Goal: Task Accomplishment & Management: Manage account settings

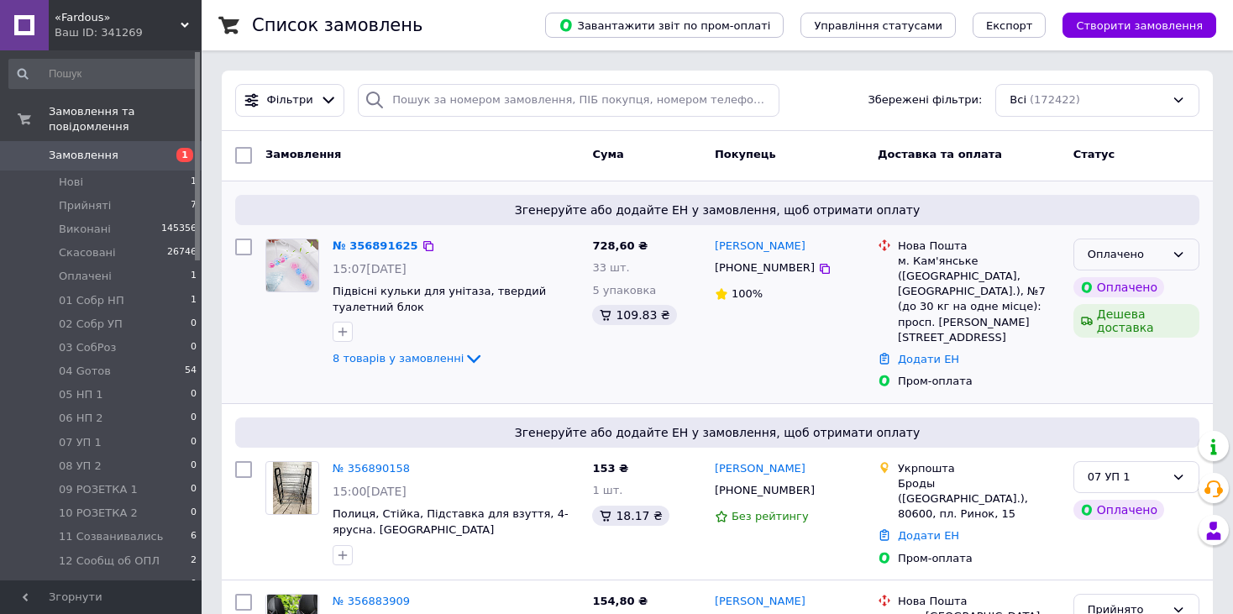
click at [1186, 258] on div "Оплачено" at bounding box center [1137, 255] width 126 height 33
click at [1159, 286] on li "Прийнято" at bounding box center [1137, 289] width 124 height 31
click at [1172, 251] on icon at bounding box center [1178, 254] width 13 height 13
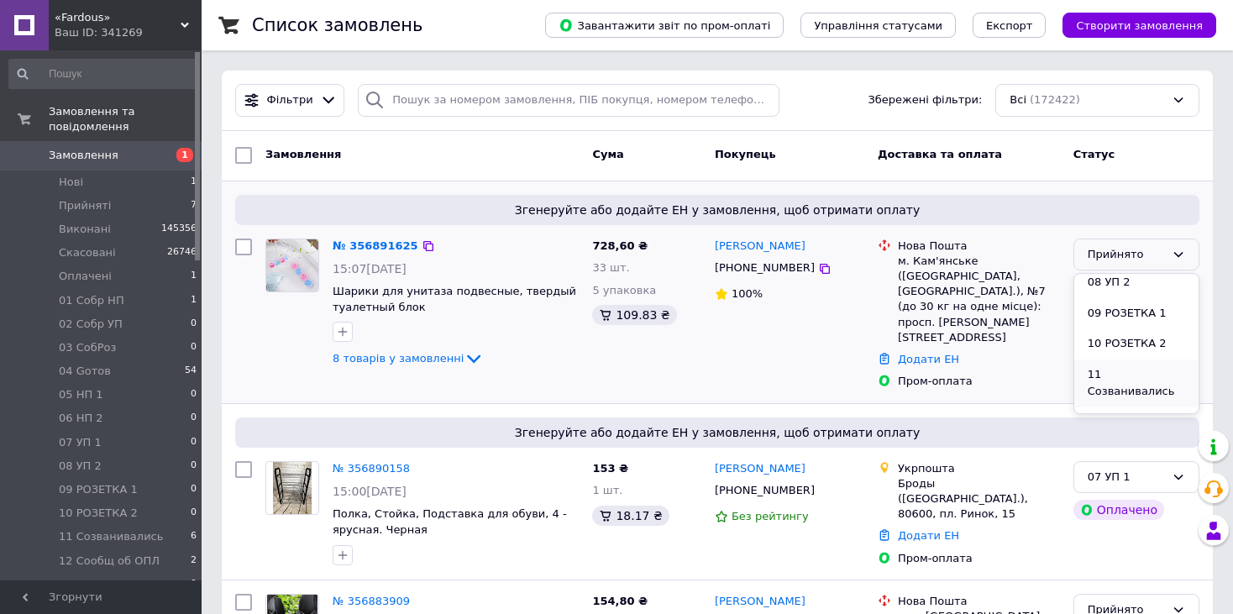
scroll to position [336, 0]
click at [1155, 386] on li "12 Сообщ об ОПЛ" at bounding box center [1137, 410] width 124 height 48
click at [86, 198] on span "Прийняті" at bounding box center [85, 205] width 52 height 15
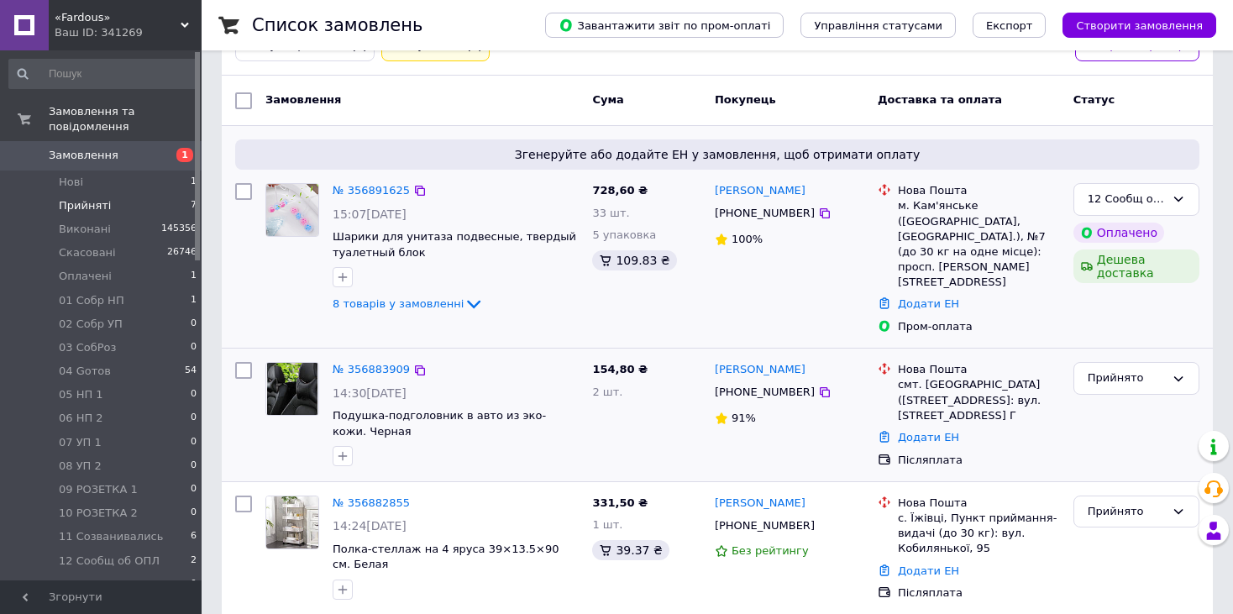
scroll to position [101, 0]
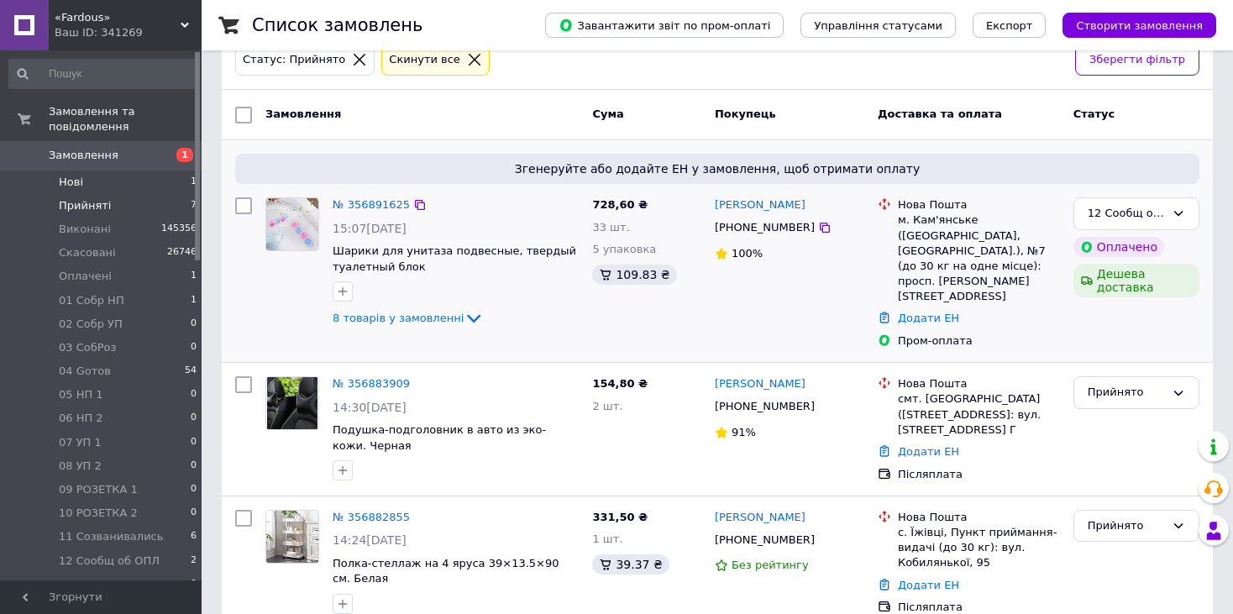
click at [130, 171] on li "Нові 1" at bounding box center [103, 183] width 207 height 24
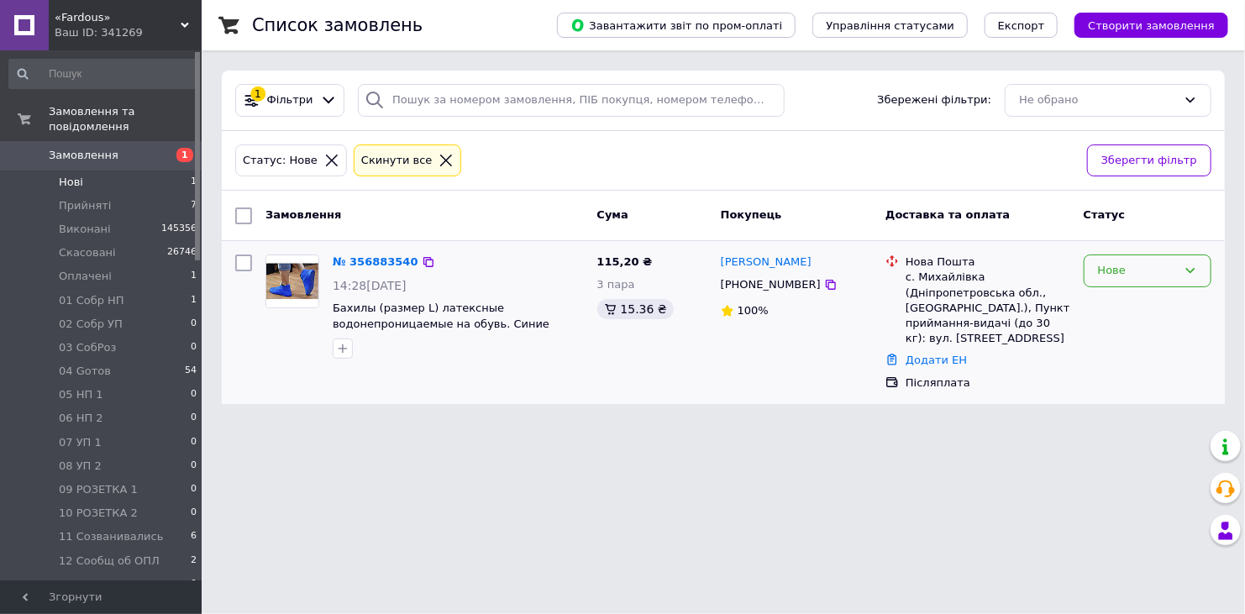
click at [1186, 266] on icon at bounding box center [1190, 270] width 13 height 13
click at [1128, 308] on li "Прийнято" at bounding box center [1148, 306] width 126 height 31
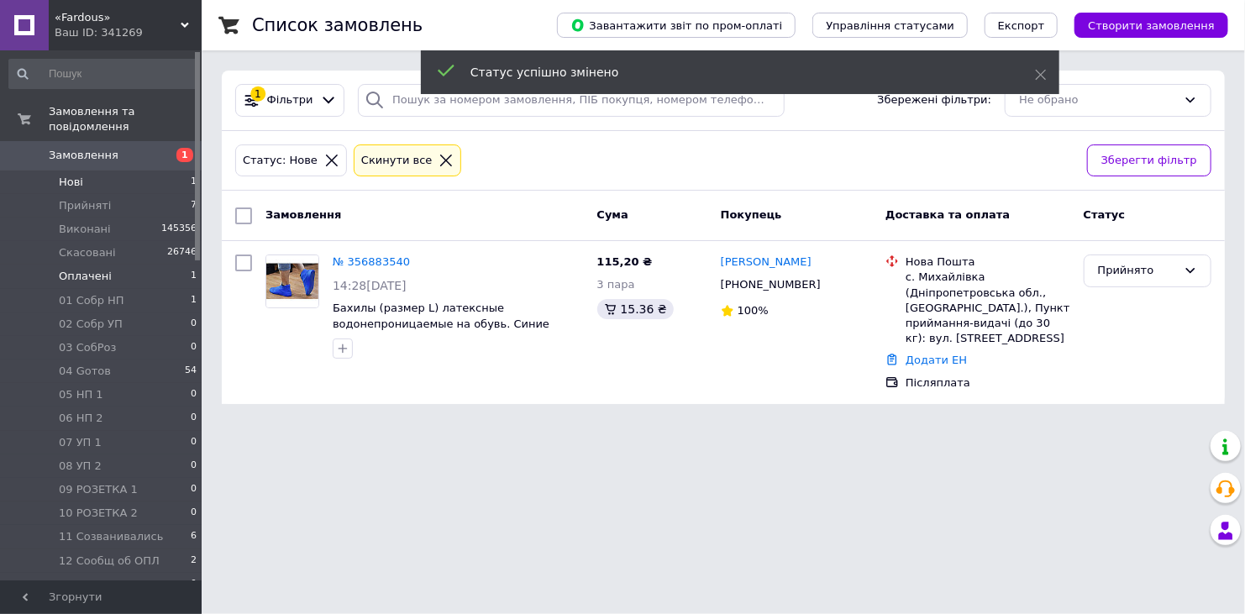
click at [106, 265] on li "Оплачені 1" at bounding box center [103, 277] width 207 height 24
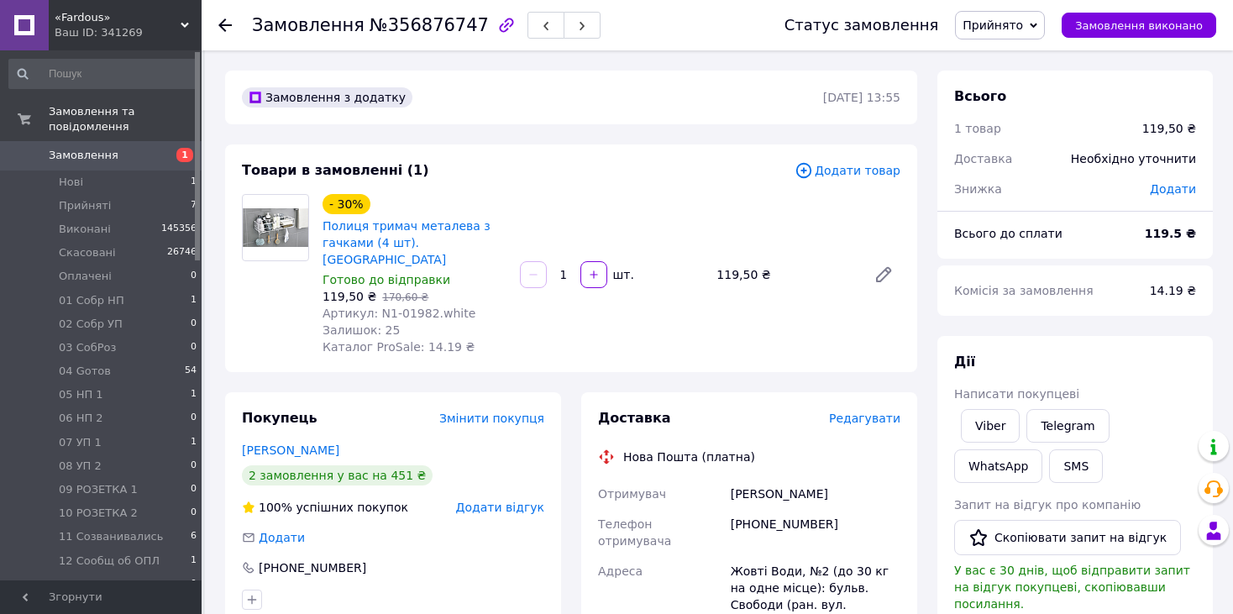
click at [236, 292] on div at bounding box center [275, 274] width 81 height 161
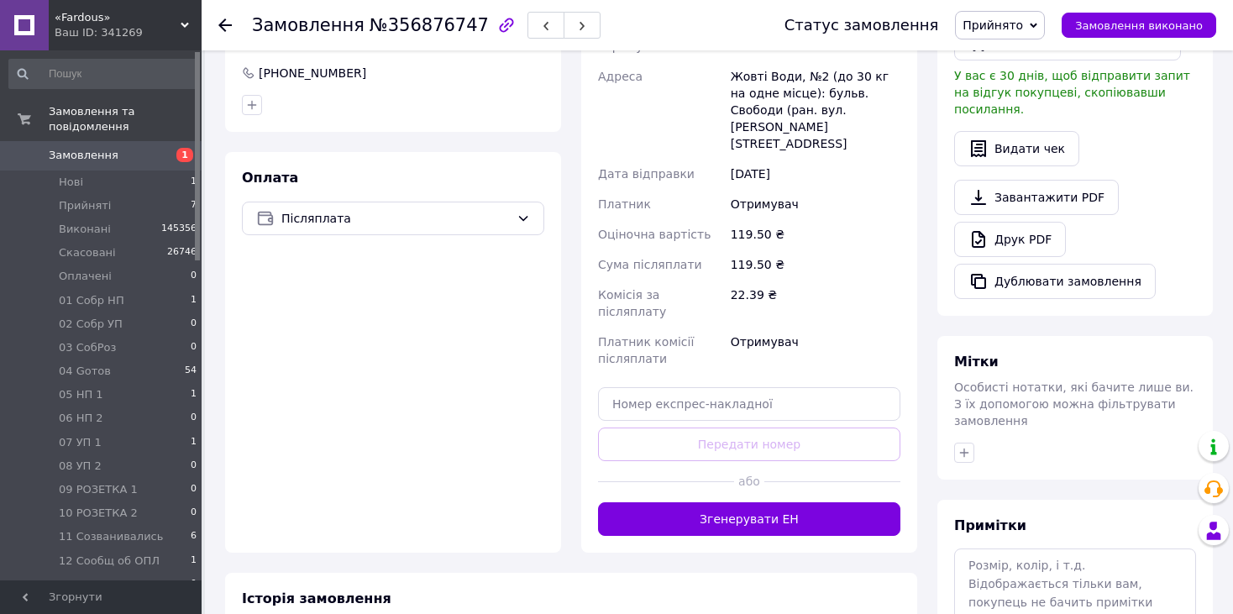
scroll to position [587, 0]
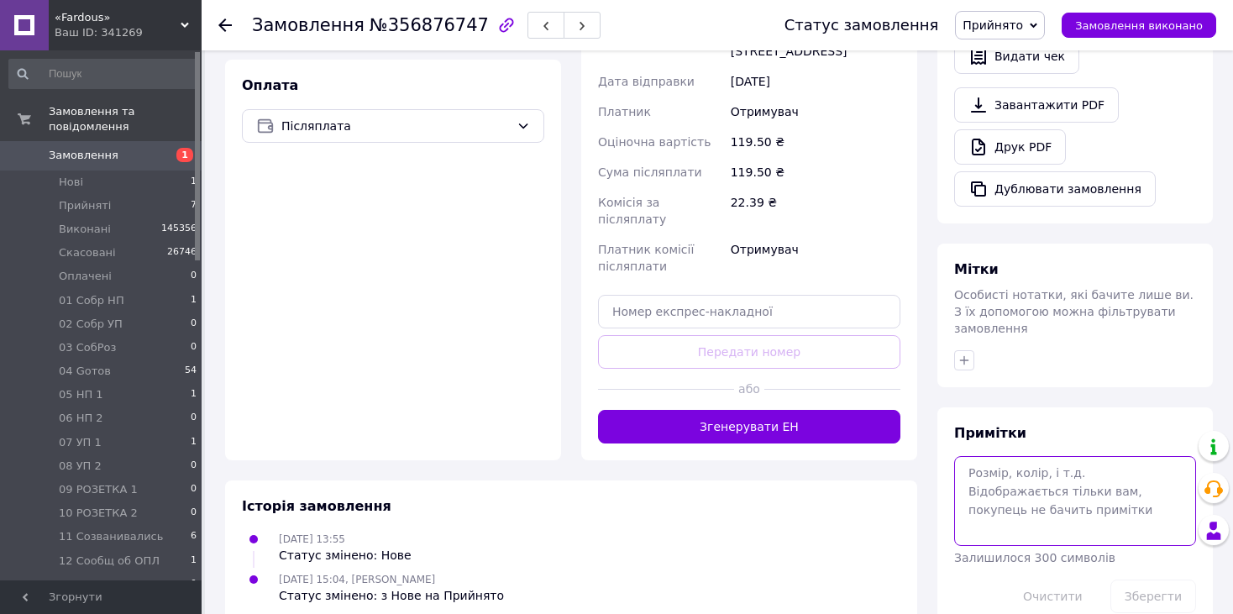
click at [1015, 456] on textarea at bounding box center [1076, 500] width 242 height 89
type textarea "наложка 120 грн"
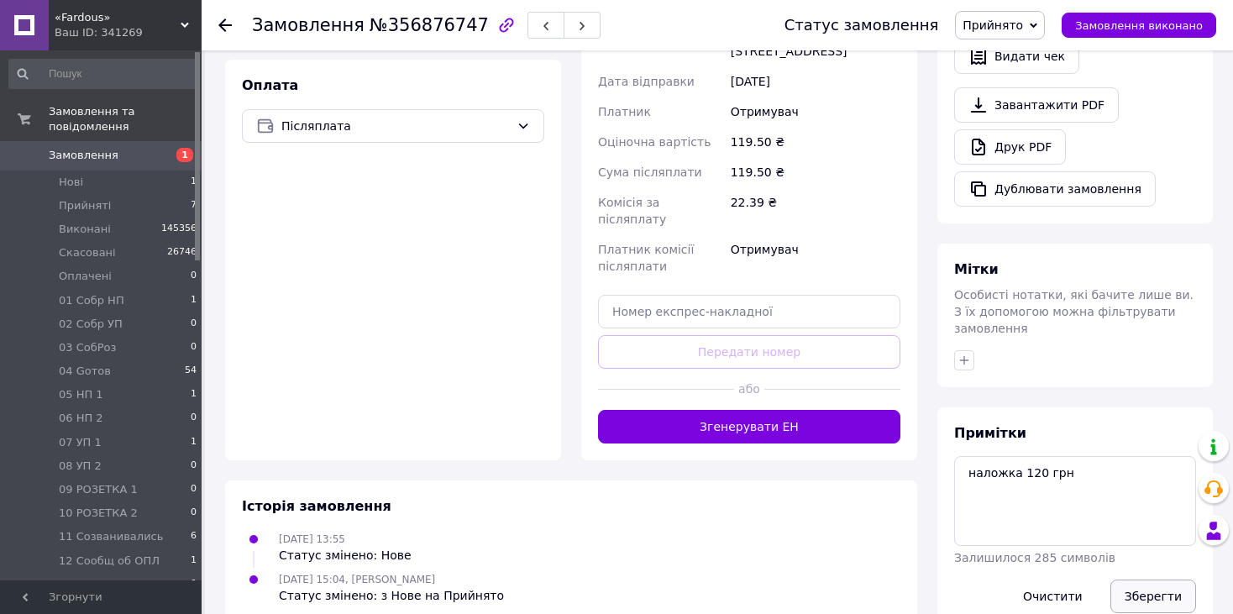
click at [1189, 580] on button "Зберегти" at bounding box center [1154, 597] width 86 height 34
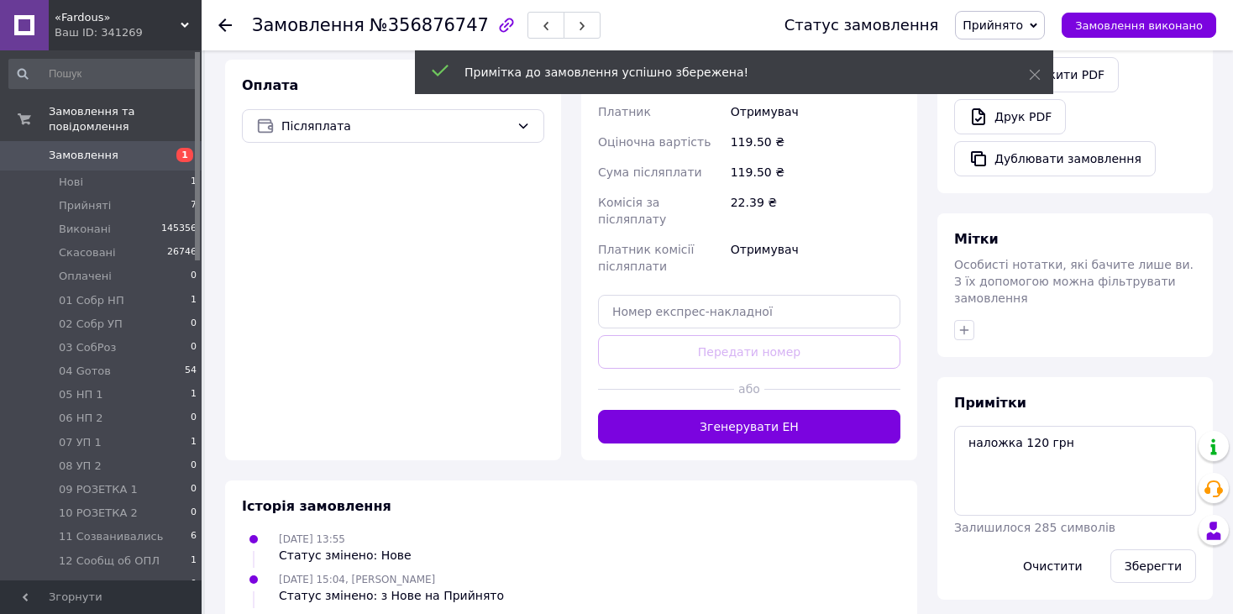
scroll to position [571, 0]
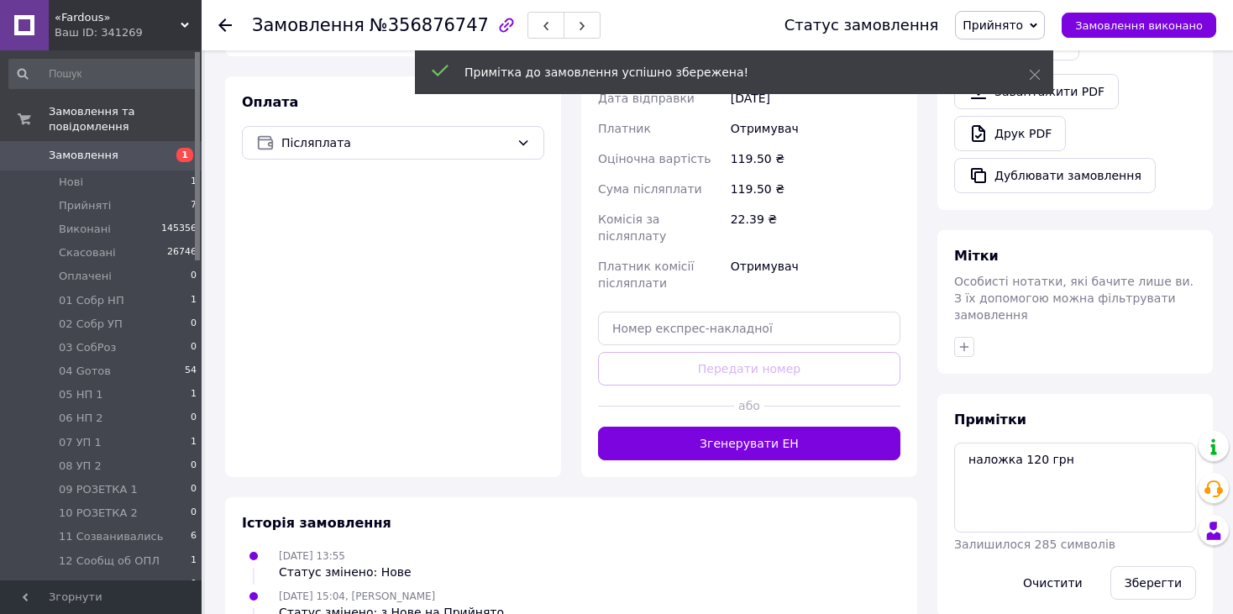
click at [1023, 30] on span "Прийнято" at bounding box center [993, 24] width 60 height 13
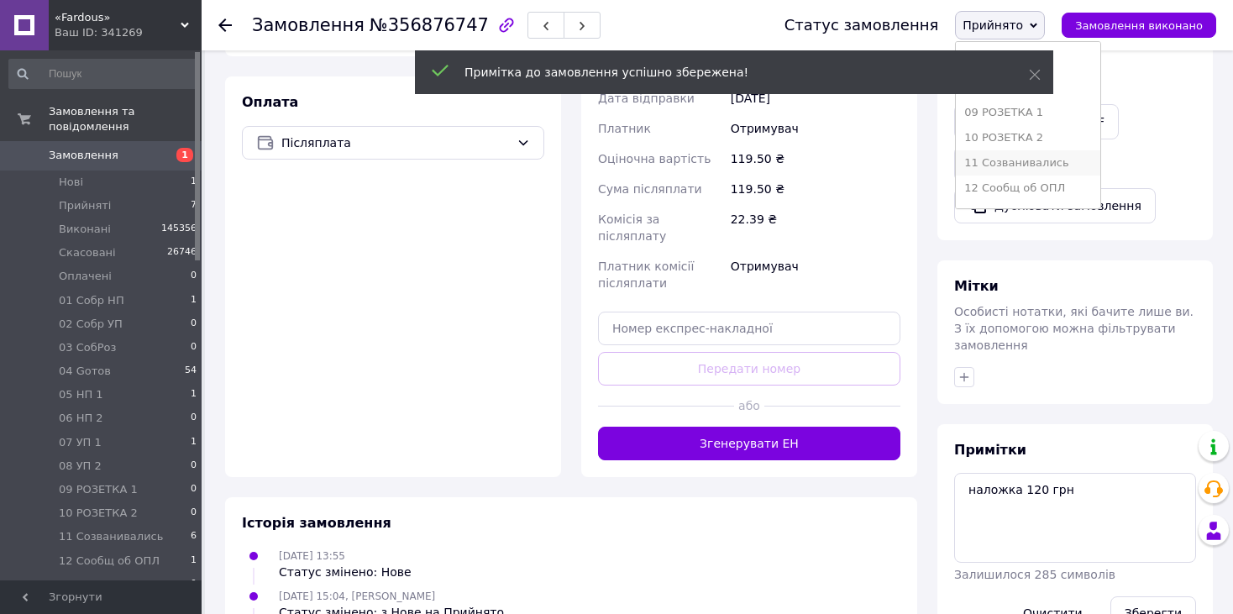
scroll to position [252, 0]
click at [1052, 156] on li "12 Сообщ об ОПЛ" at bounding box center [1028, 159] width 145 height 25
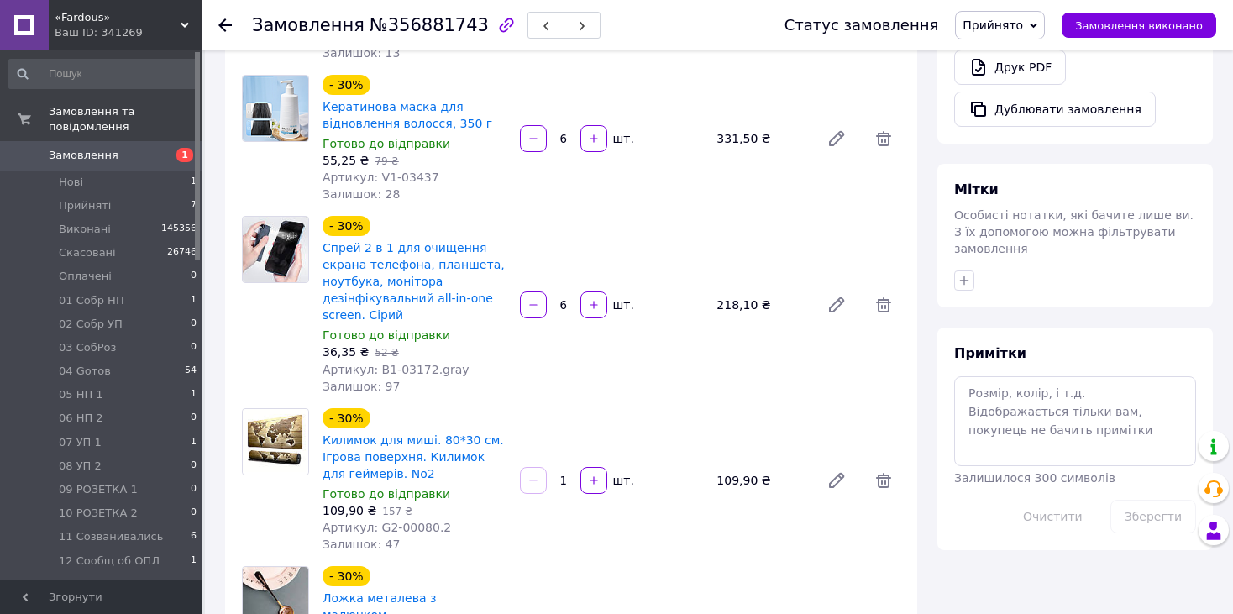
scroll to position [588, 0]
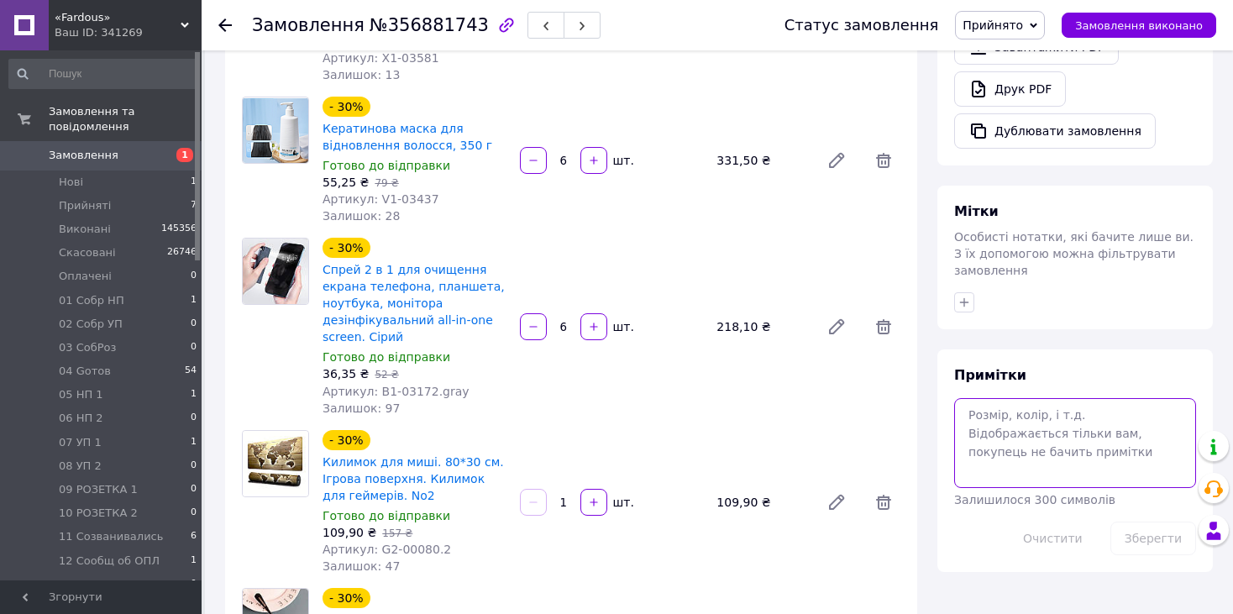
click at [1037, 407] on textarea at bounding box center [1076, 442] width 242 height 89
type textarea "не в мережі"
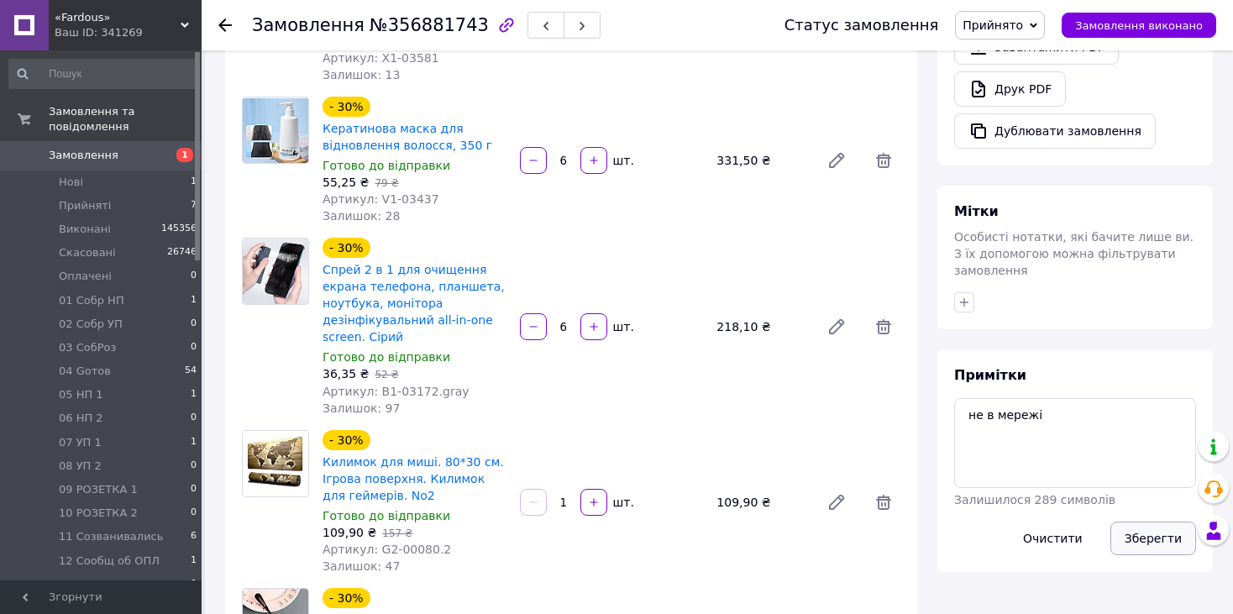
click at [1143, 522] on button "Зберегти" at bounding box center [1154, 539] width 86 height 34
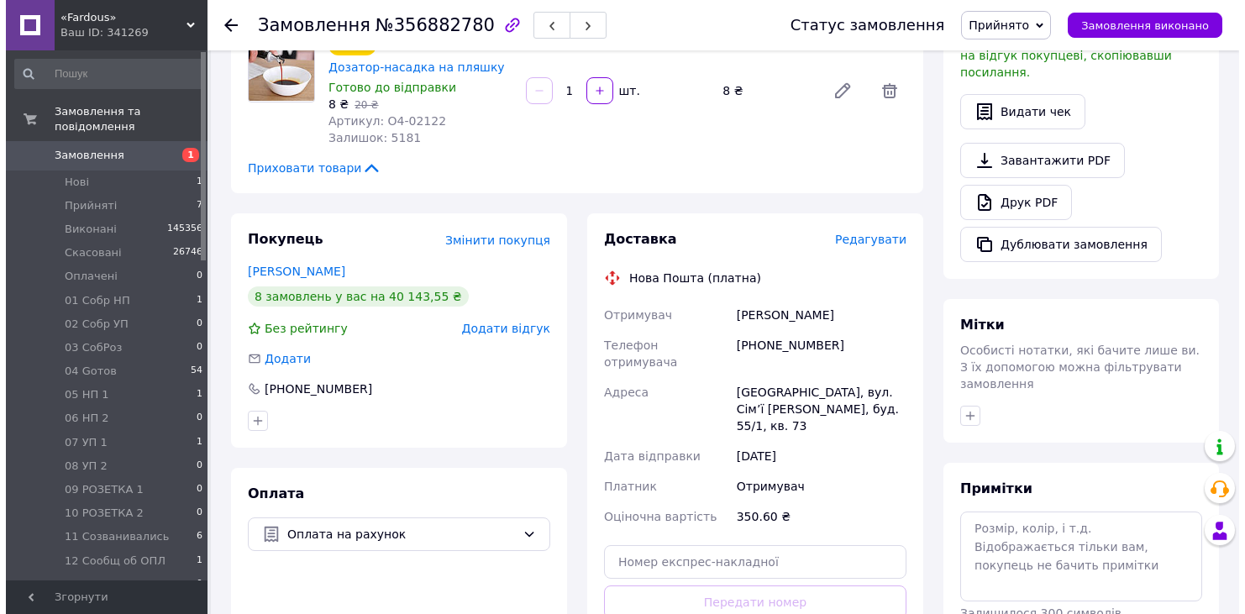
scroll to position [504, 0]
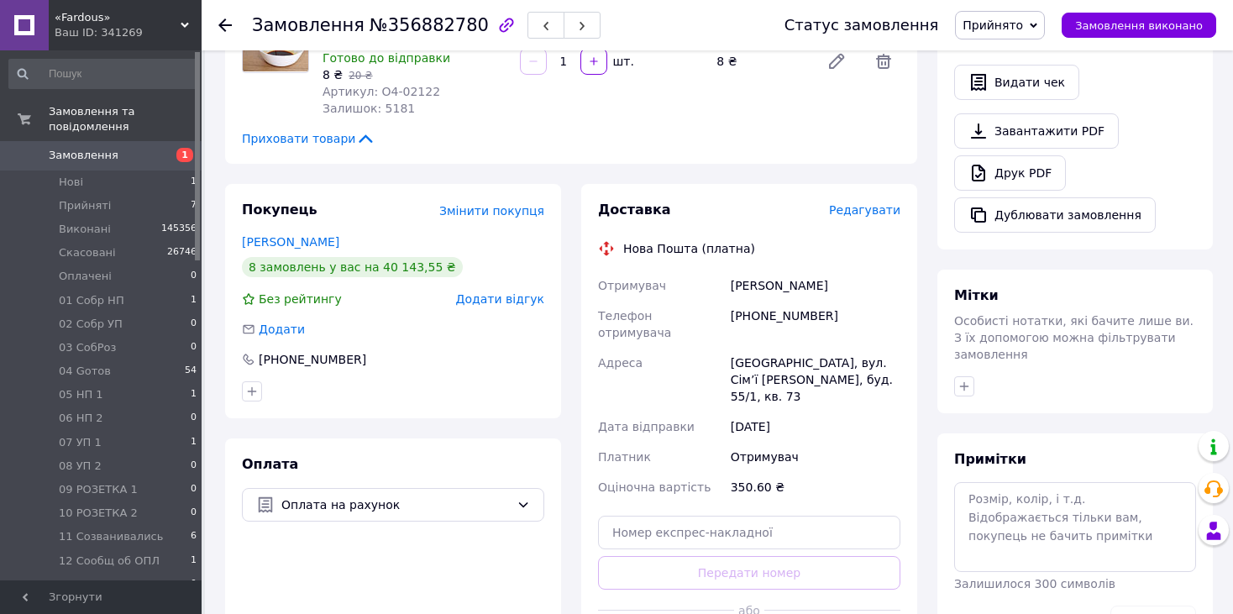
click at [874, 203] on span "Редагувати" at bounding box center [864, 209] width 71 height 13
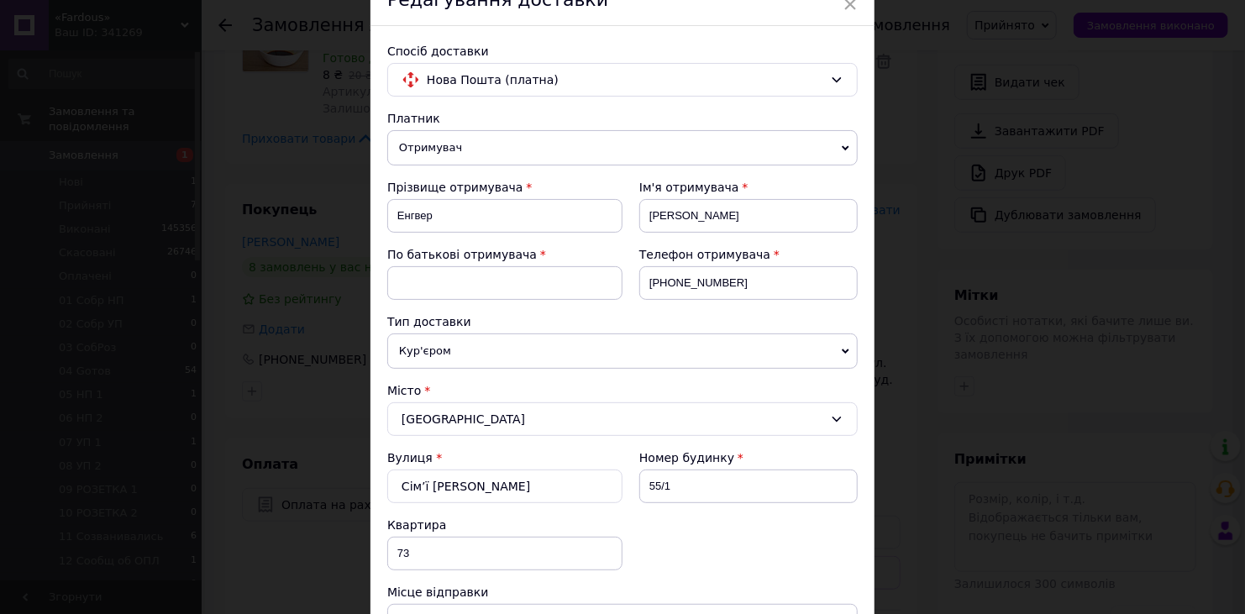
scroll to position [252, 0]
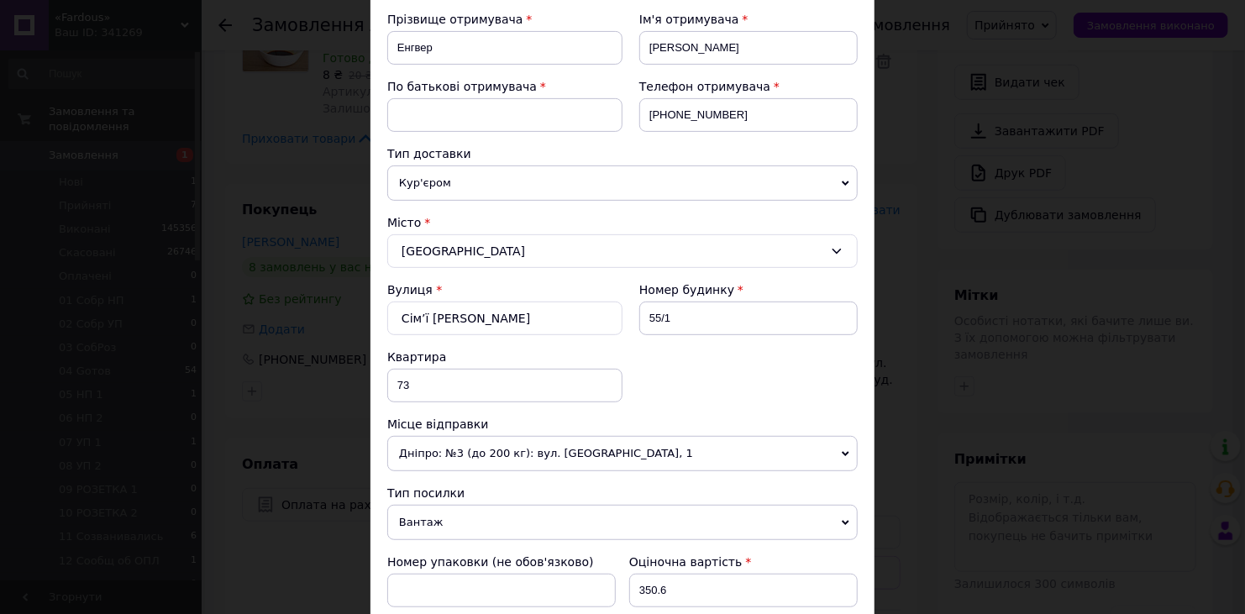
click at [487, 187] on span "Кур'єром" at bounding box center [622, 183] width 471 height 35
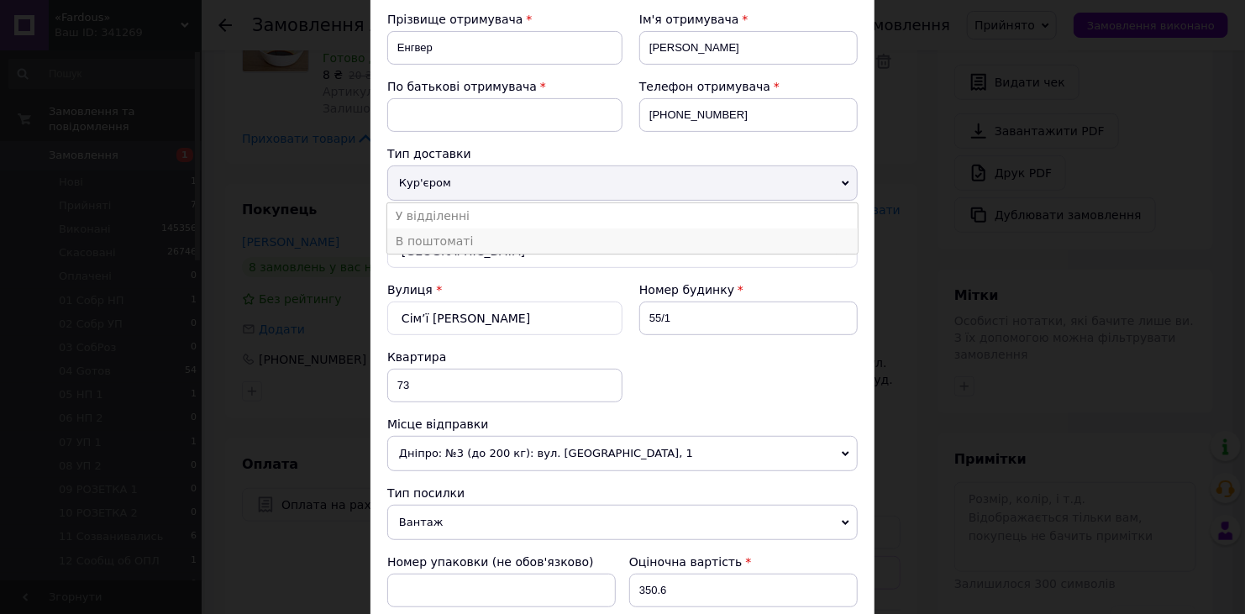
click at [480, 235] on li "В поштоматі" at bounding box center [622, 241] width 471 height 25
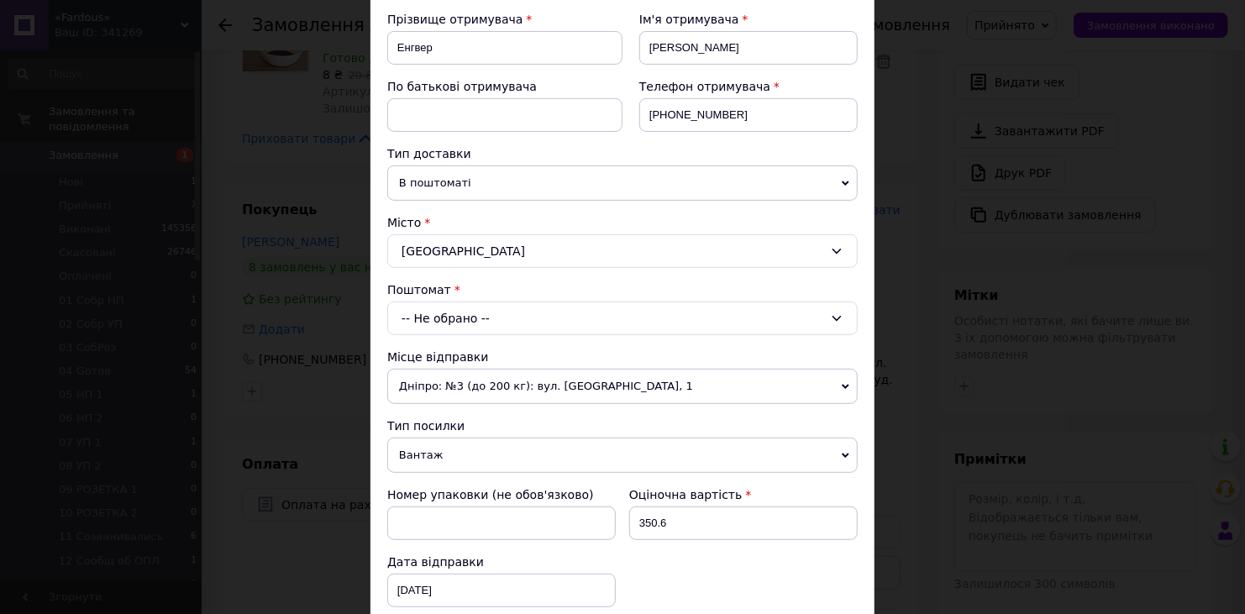
click at [464, 313] on div "-- Не обрано --" at bounding box center [622, 319] width 471 height 34
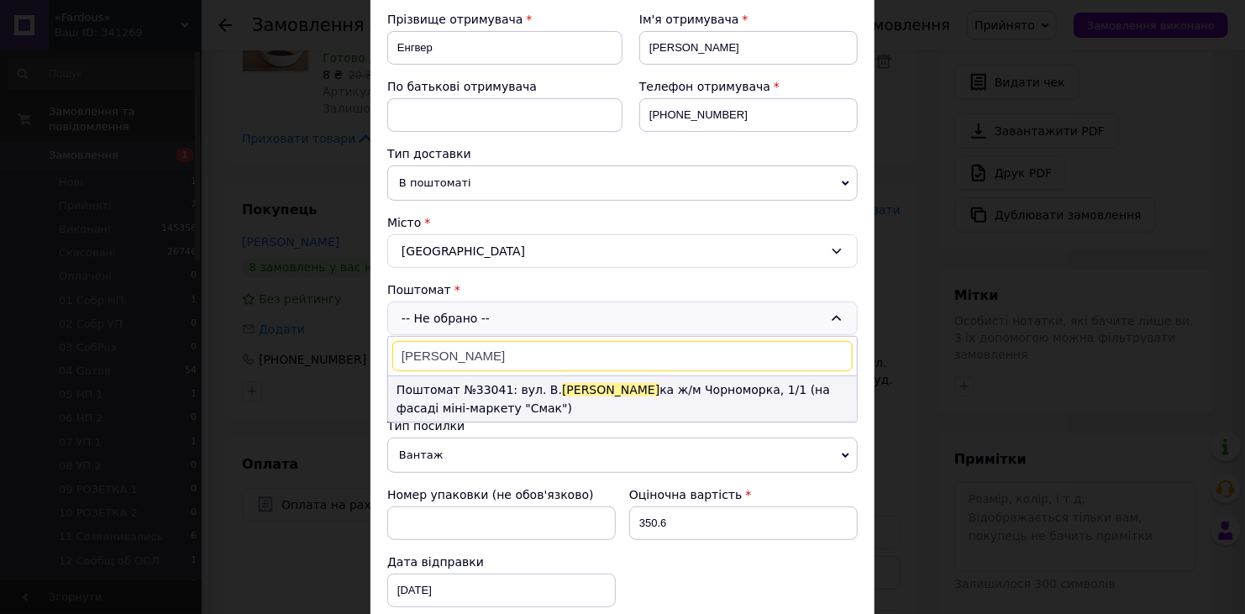
type input "симонен"
click at [568, 397] on li "Поштомат №33041: вул. В. Симонен ка ж/м Чорноморка, 1/1 (на фасаді міні-маркету…" at bounding box center [622, 398] width 469 height 45
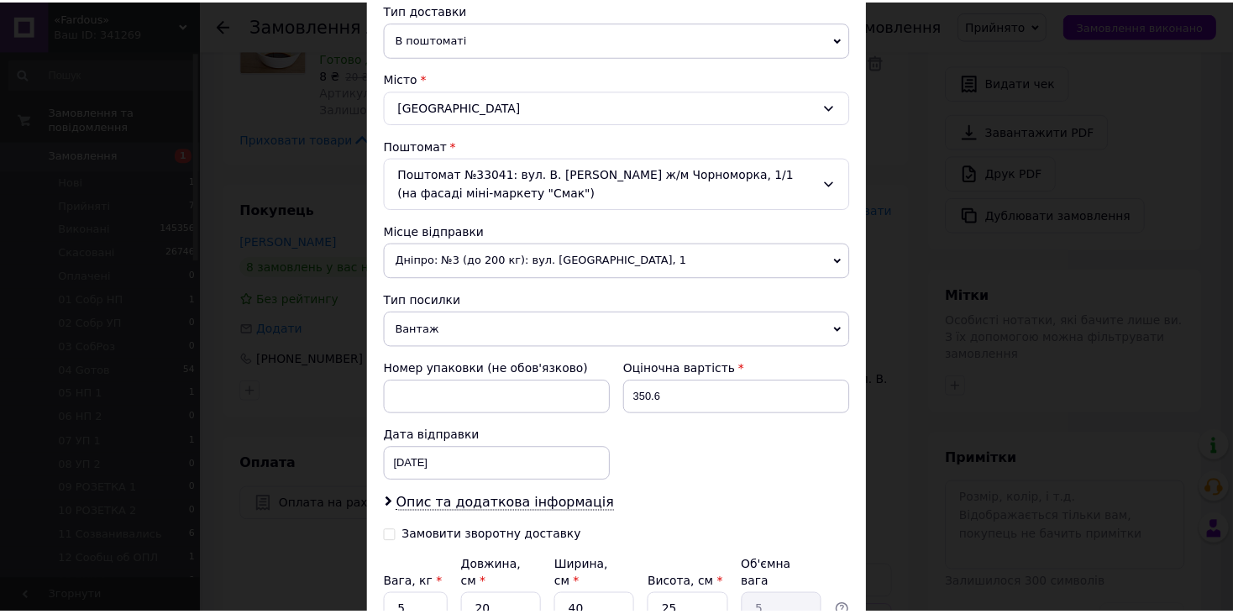
scroll to position [545, 0]
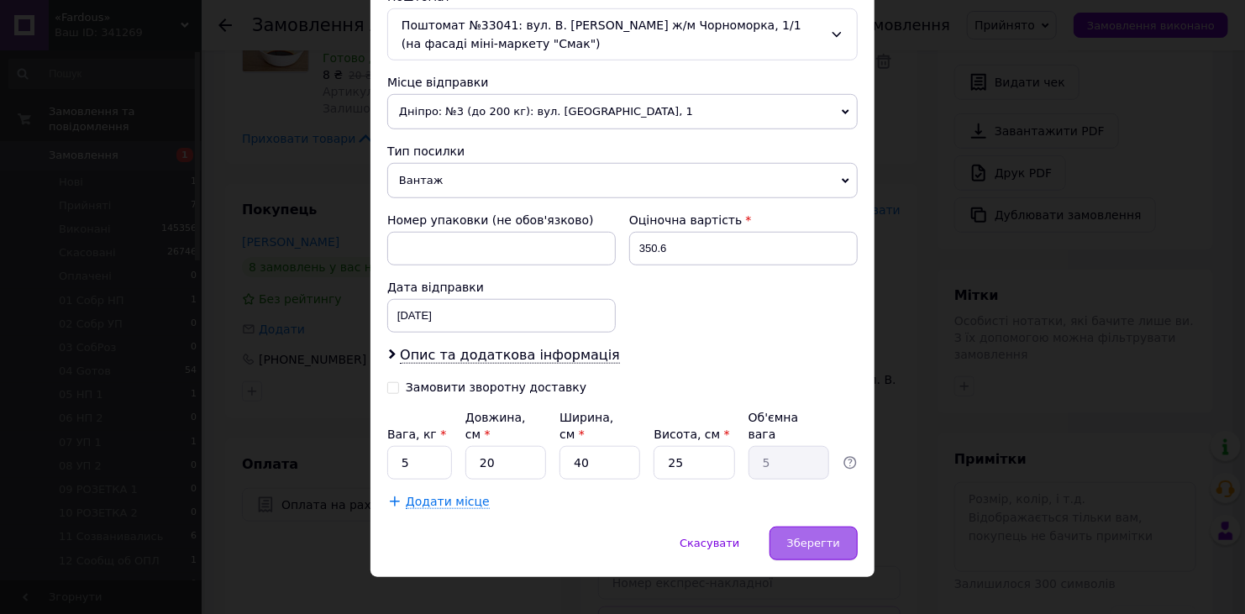
click at [811, 537] on span "Зберегти" at bounding box center [813, 543] width 53 height 13
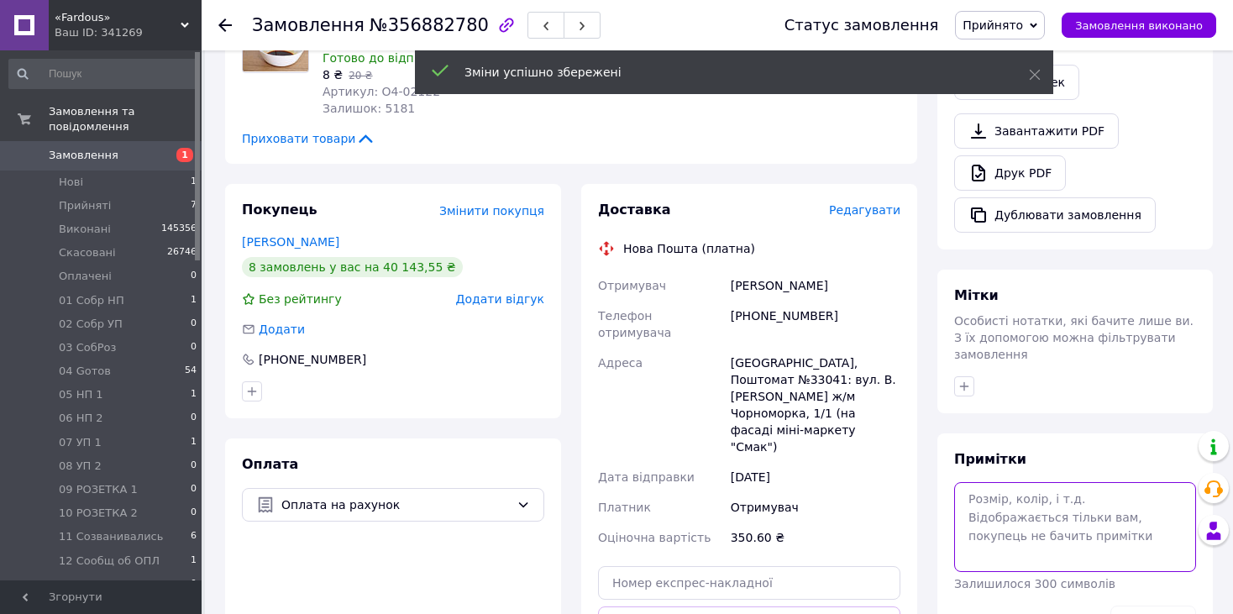
click at [1007, 482] on textarea at bounding box center [1076, 526] width 242 height 89
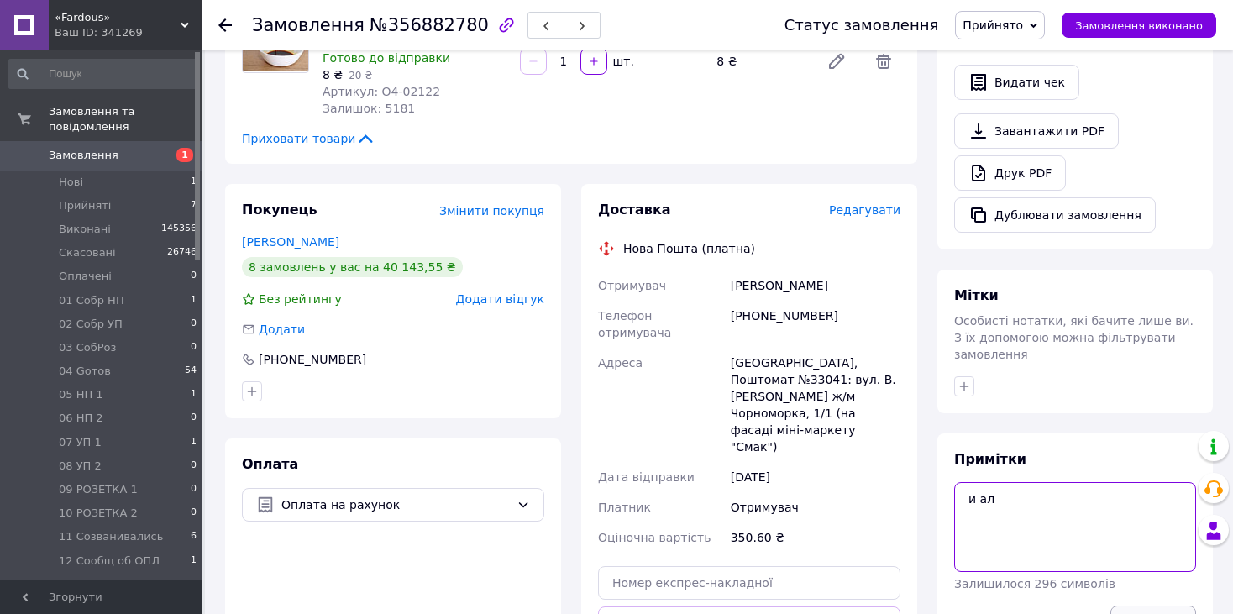
type textarea "и ал"
drag, startPoint x: 1159, startPoint y: 581, endPoint x: 1173, endPoint y: 578, distance: 14.7
click at [1161, 606] on button "Зберегти" at bounding box center [1154, 623] width 86 height 34
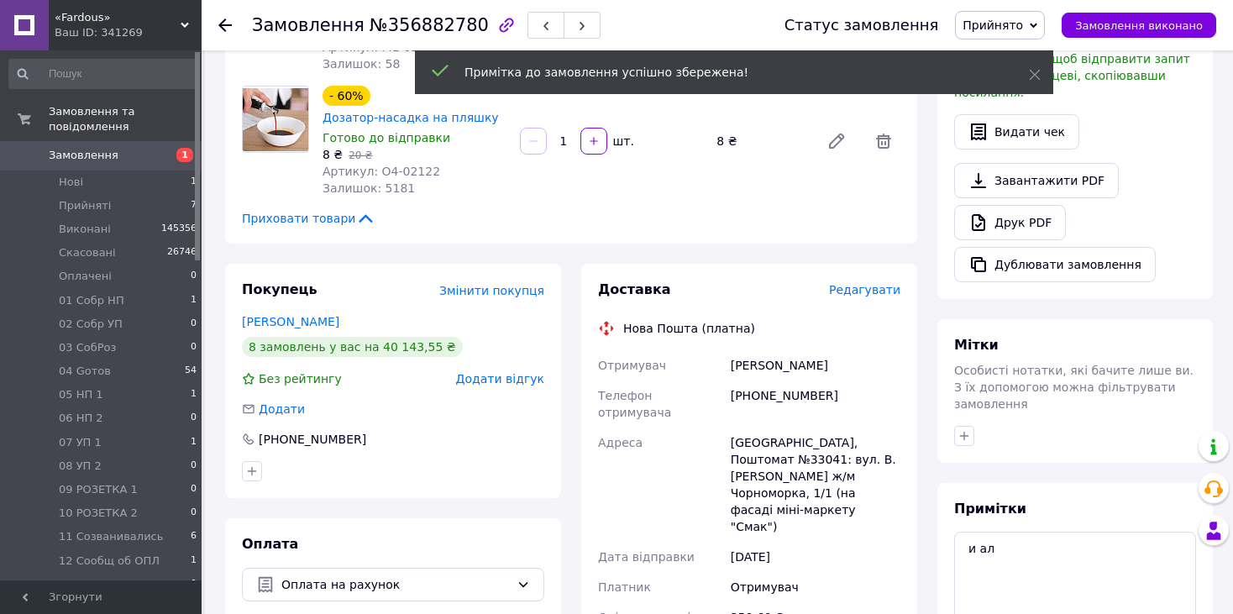
scroll to position [252, 0]
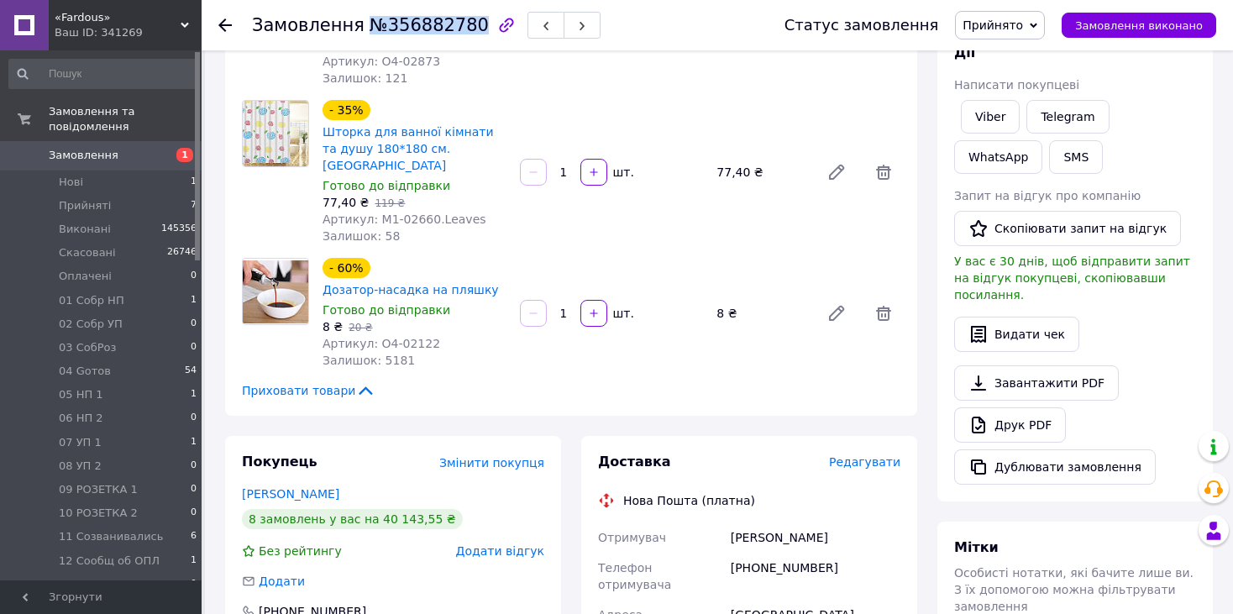
drag, startPoint x: 460, startPoint y: 19, endPoint x: 356, endPoint y: 31, distance: 104.0
click at [370, 31] on span "№356882780" at bounding box center [429, 25] width 119 height 20
copy span "№356882780"
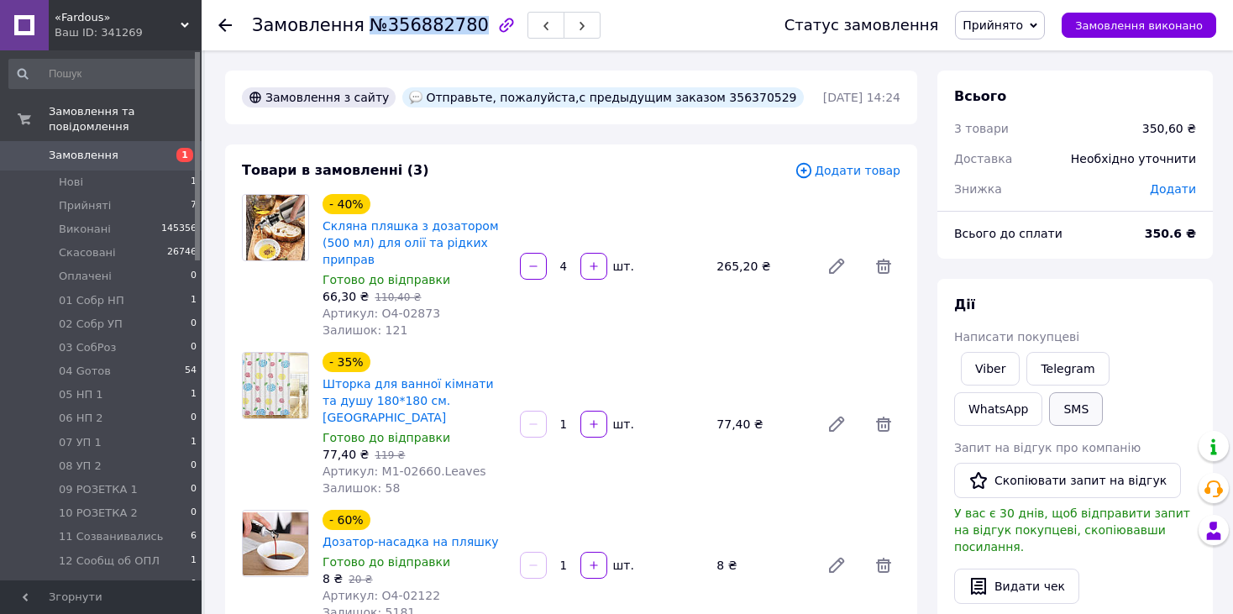
click at [1049, 405] on button "SMS" at bounding box center [1076, 409] width 54 height 34
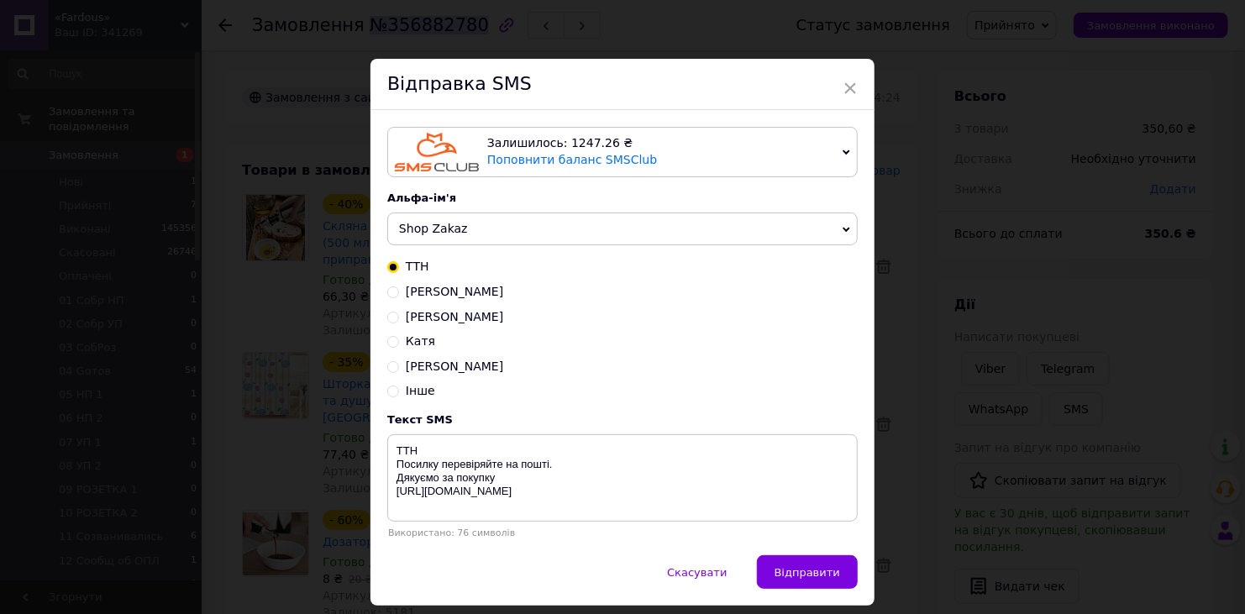
drag, startPoint x: 413, startPoint y: 363, endPoint x: 440, endPoint y: 424, distance: 67.0
click at [414, 363] on span "Захар" at bounding box center [454, 366] width 97 height 13
click at [399, 363] on input "Захар" at bounding box center [393, 366] width 12 height 12
radio input "true"
radio input "false"
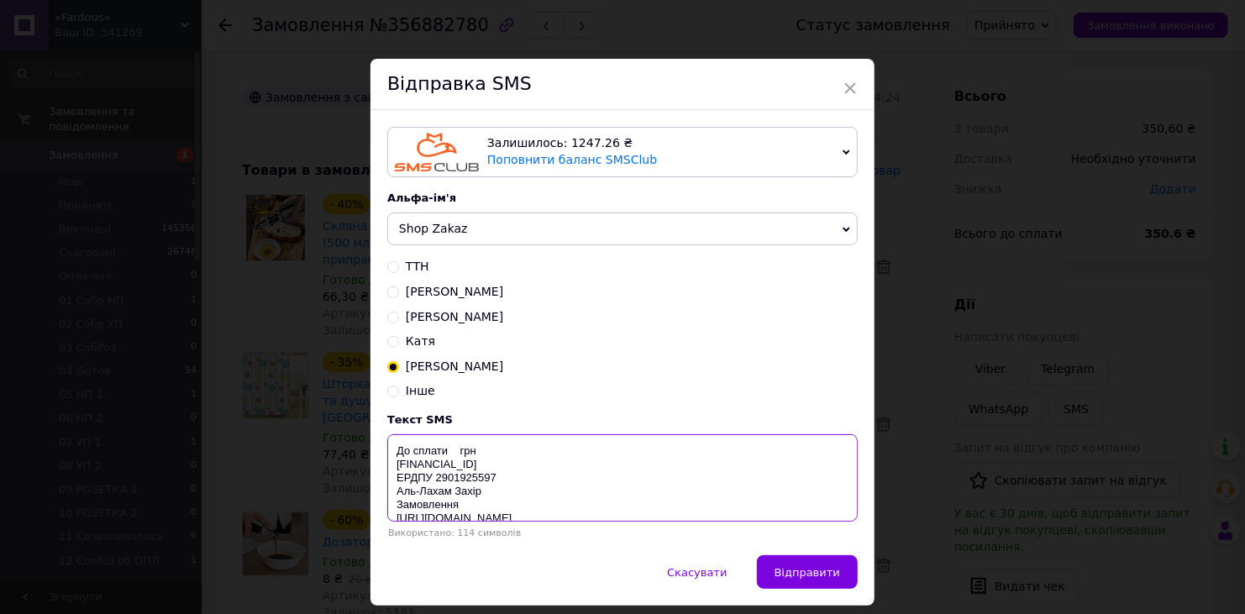
click at [452, 450] on textarea "До сплати грн UA553220010000026002320029582 ЕРДПУ 2901925597 Аль-Лахам Захір За…" at bounding box center [622, 477] width 471 height 87
click at [466, 508] on textarea "До сплати 351 грн UA553220010000026002320029582 ЕРДПУ 2901925597 Аль-Лахам Захі…" at bounding box center [622, 477] width 471 height 87
paste textarea "№356882780"
type textarea "До сплати 351 грн UA553220010000026002320029582 ЕРДПУ 2901925597 Аль-Лахам Захі…"
click at [823, 574] on span "Відправити" at bounding box center [808, 572] width 66 height 13
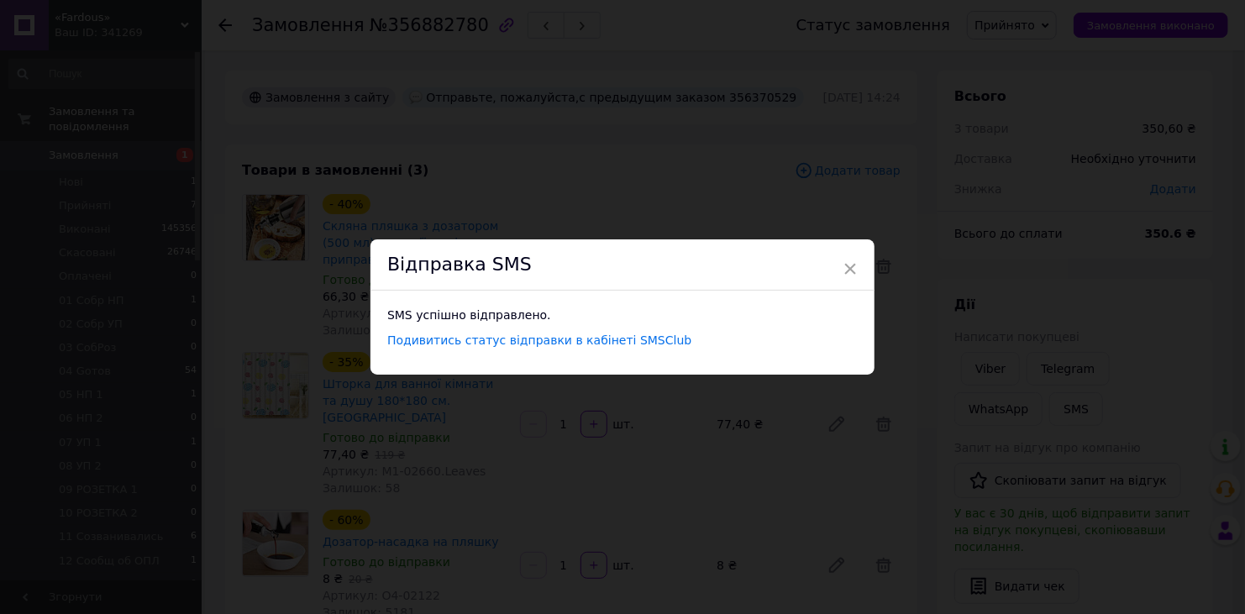
click at [857, 266] on div "Відправка SMS" at bounding box center [623, 264] width 504 height 51
click at [848, 271] on span "×" at bounding box center [850, 269] width 15 height 29
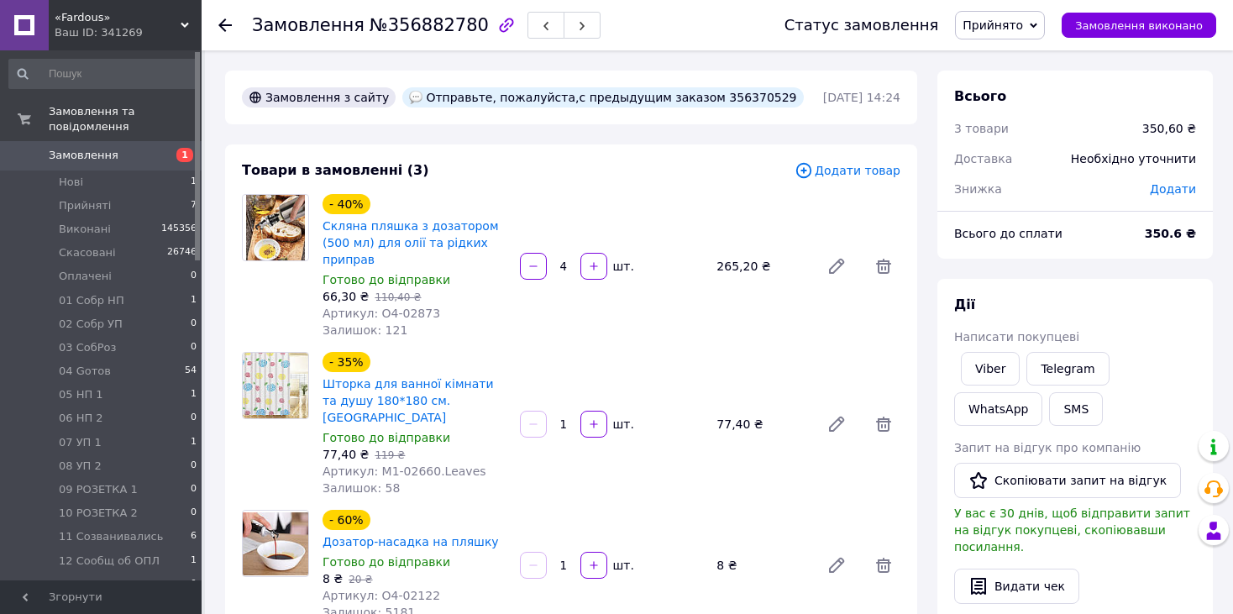
click at [1023, 28] on span "Прийнято" at bounding box center [993, 24] width 60 height 13
click at [1035, 133] on li "11 Созванивались" at bounding box center [1028, 134] width 145 height 25
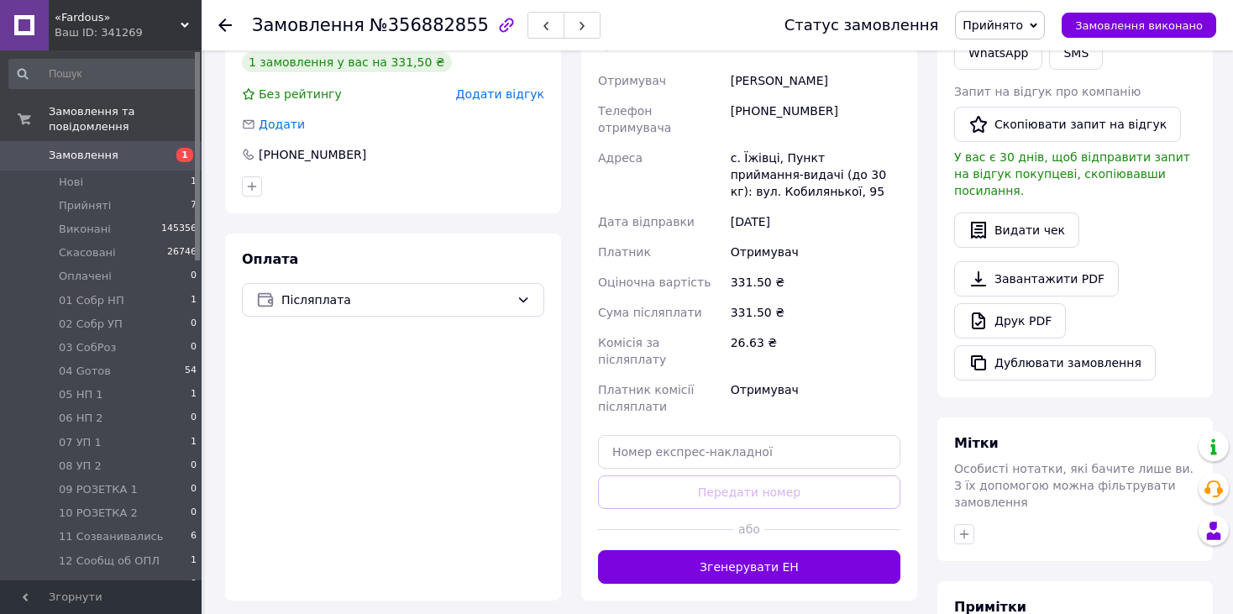
scroll to position [587, 0]
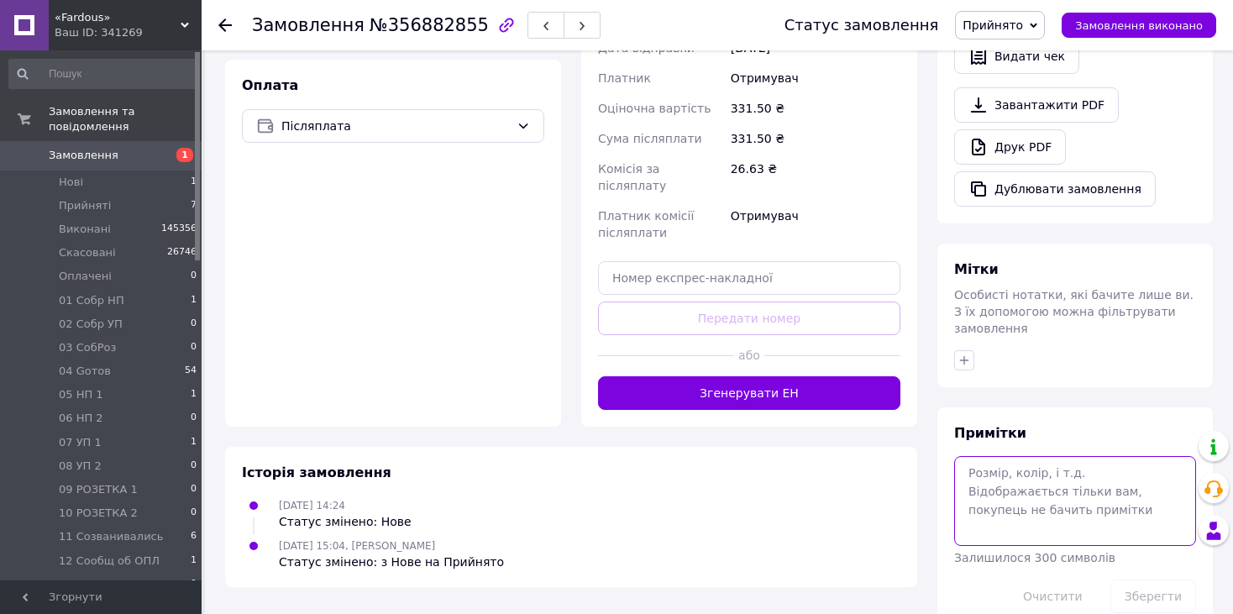
click at [1011, 458] on textarea at bounding box center [1076, 500] width 242 height 89
drag, startPoint x: 1095, startPoint y: 440, endPoint x: 879, endPoint y: 440, distance: 215.9
click at [879, 440] on div "Замовлення з додатку [DATE] 14:24 Товари в замовленні (1) Додати товар - 15% По…" at bounding box center [719, 56] width 1008 height 1147
type textarea "сброс"
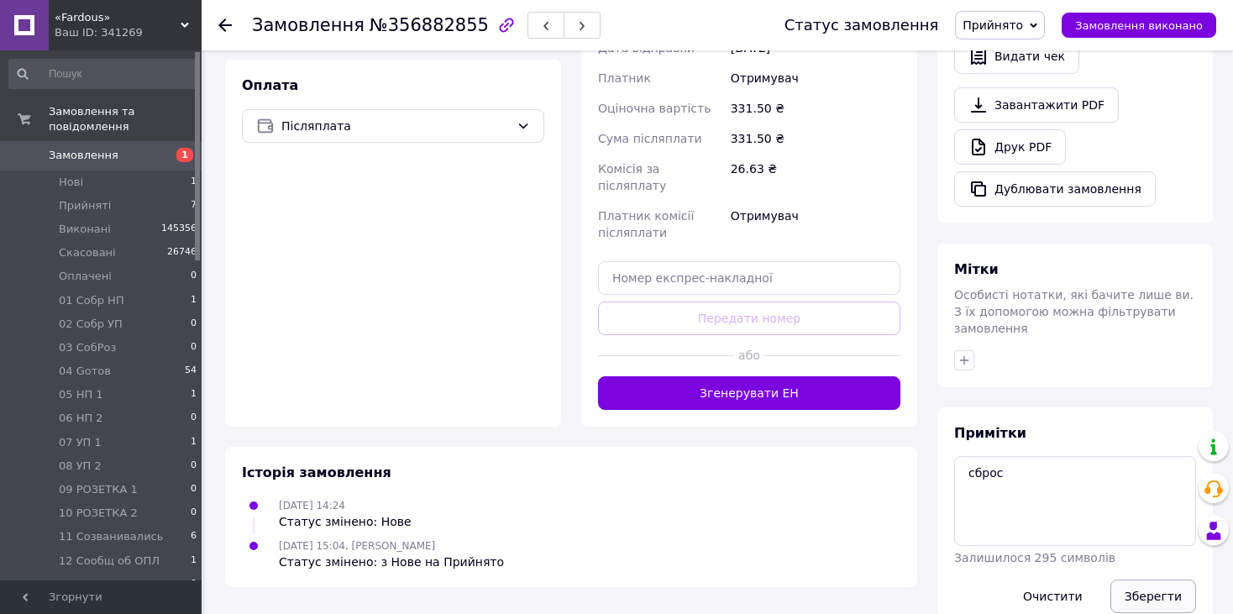
click at [1169, 580] on button "Зберегти" at bounding box center [1154, 597] width 86 height 34
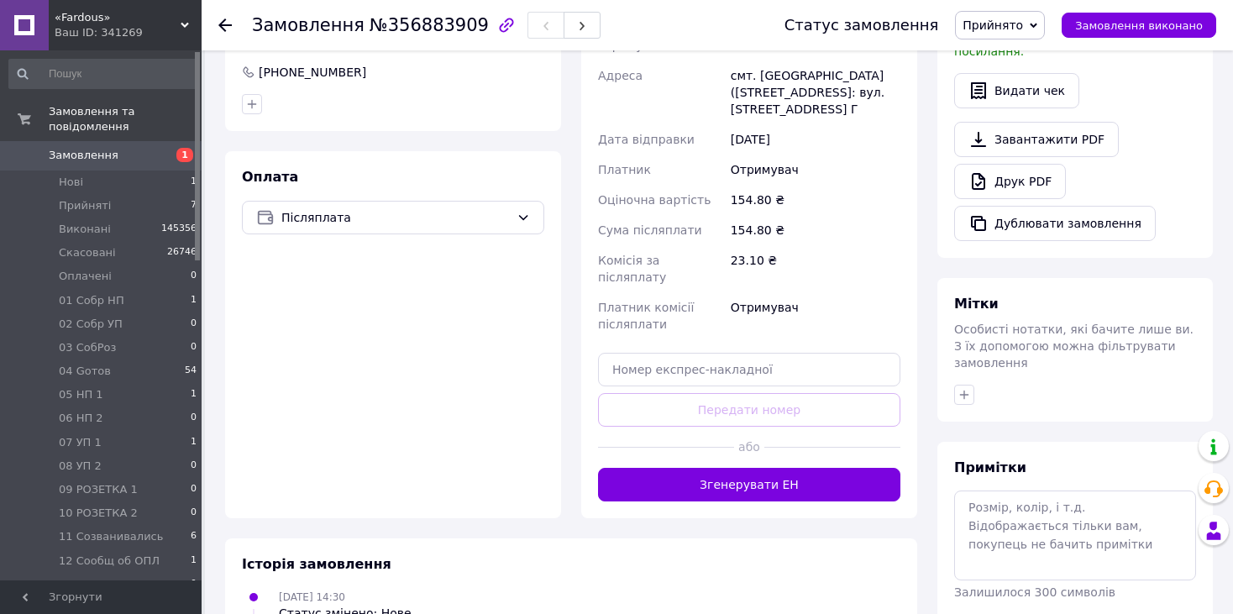
scroll to position [504, 0]
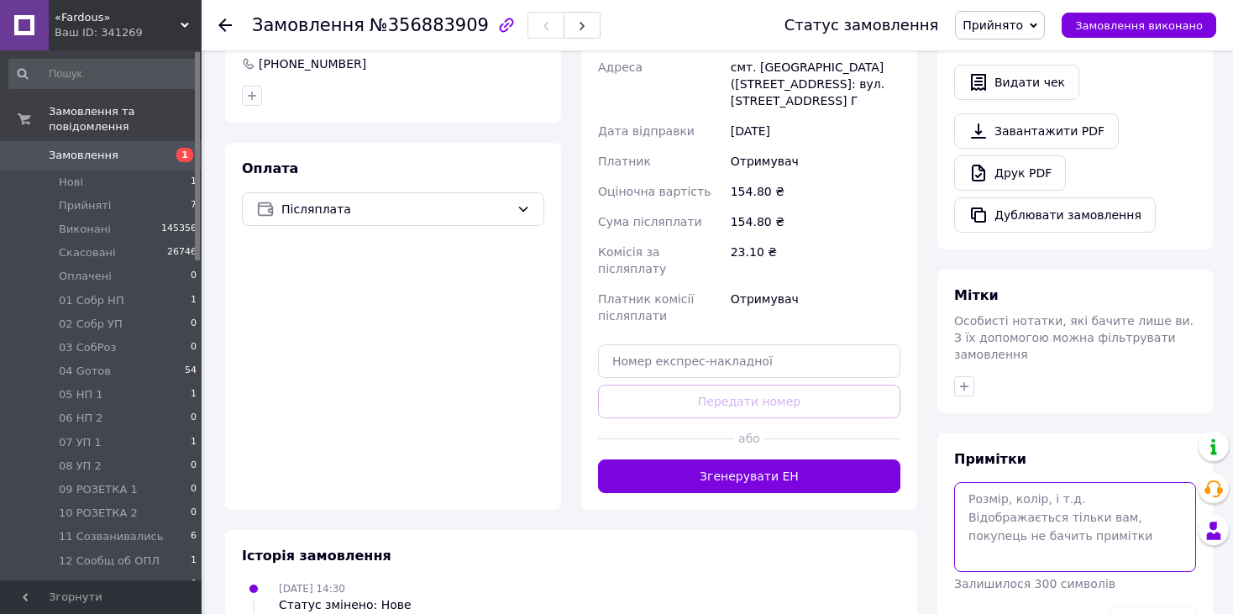
click at [991, 504] on textarea at bounding box center [1076, 526] width 242 height 89
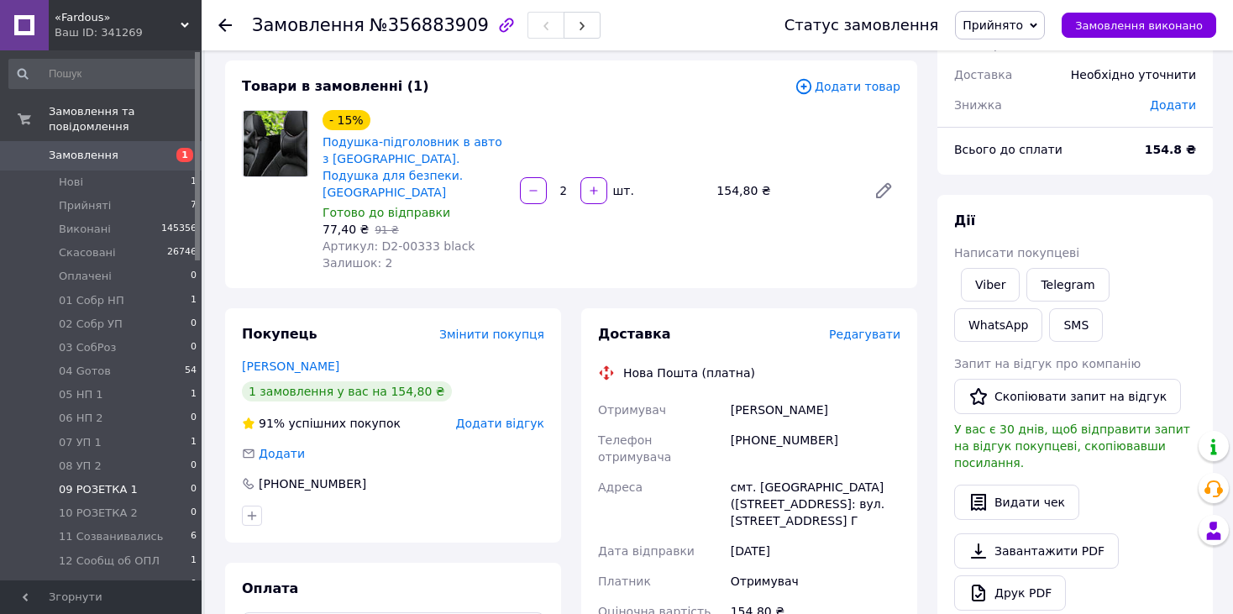
scroll to position [360, 0]
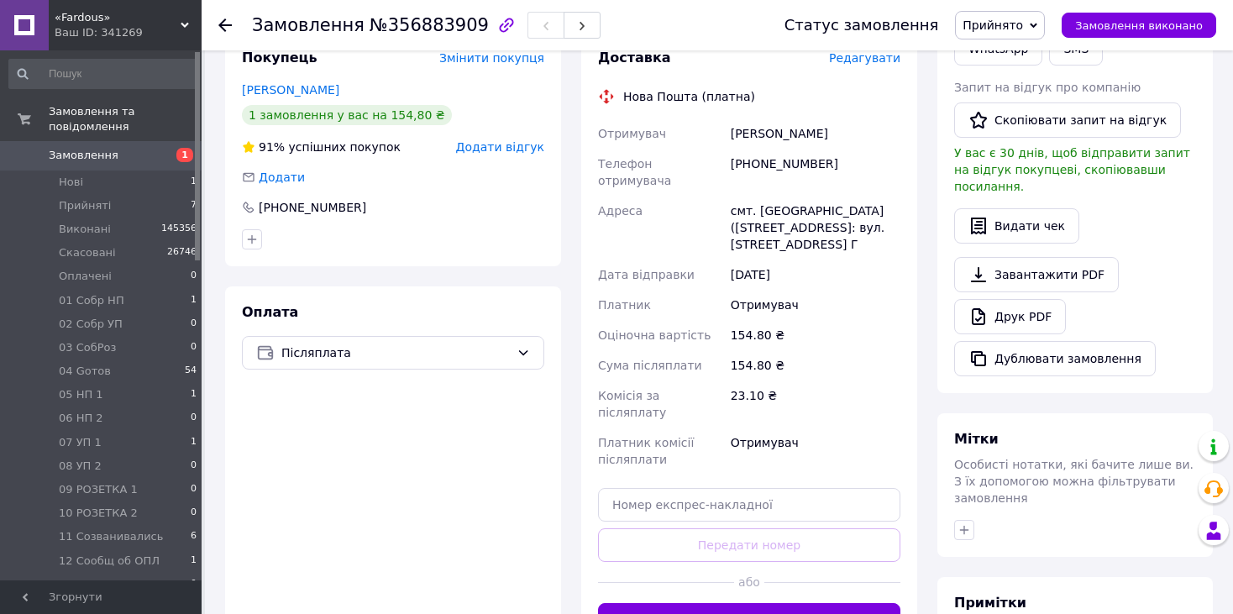
type textarea "наложка 155 грн"
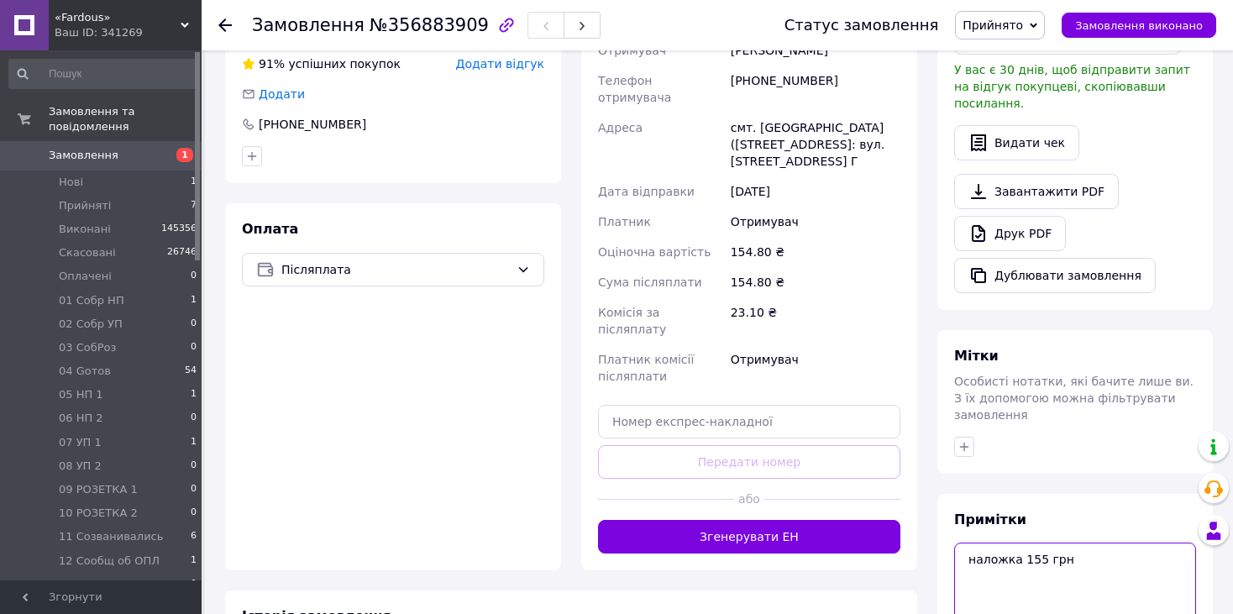
scroll to position [529, 0]
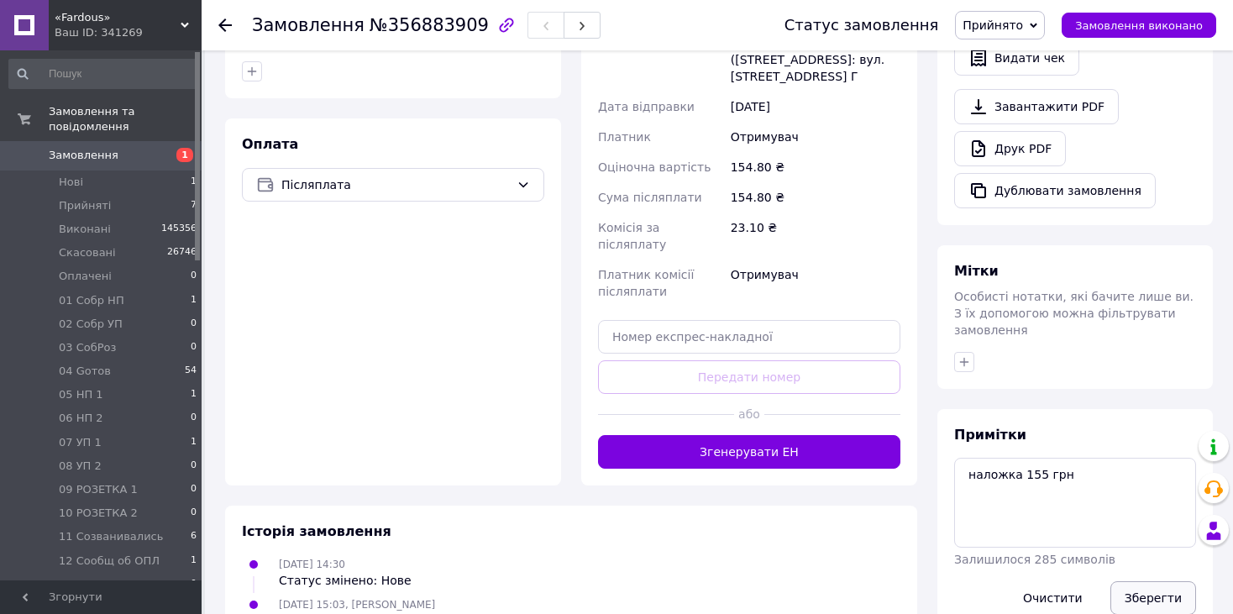
click at [1146, 581] on button "Зберегти" at bounding box center [1154, 598] width 86 height 34
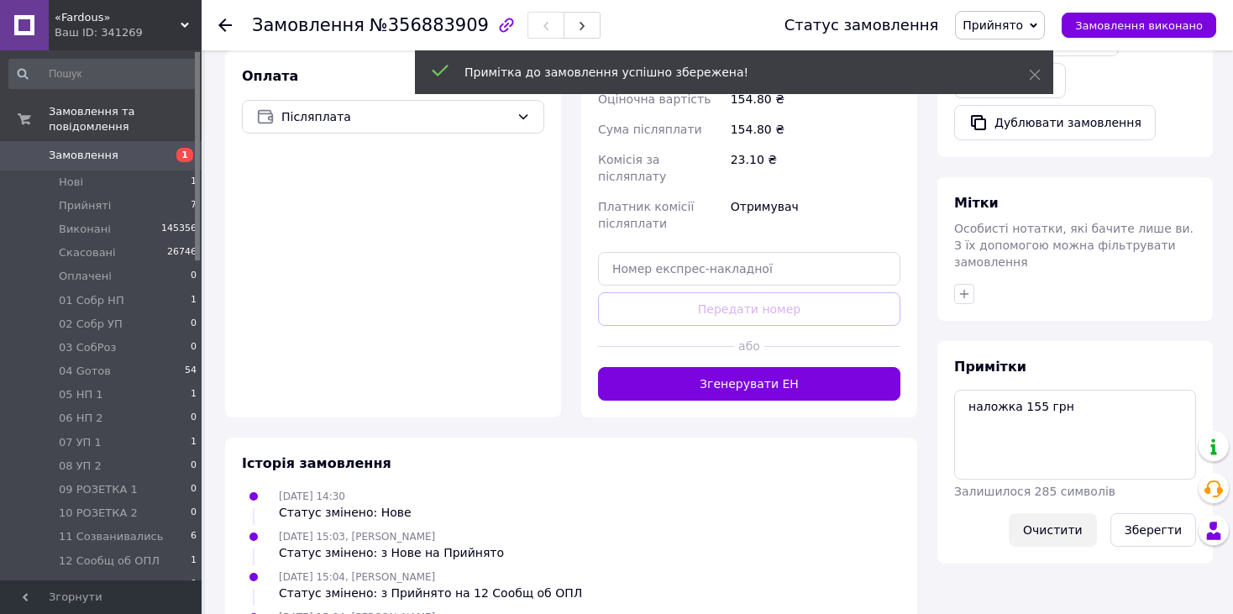
scroll to position [669, 0]
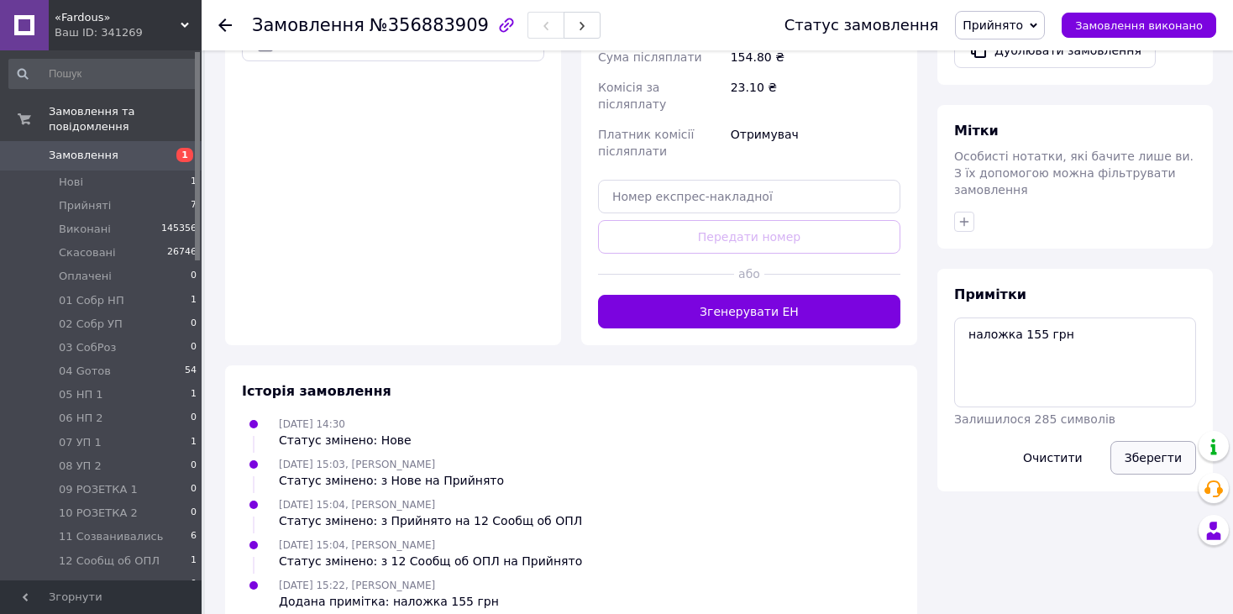
click at [1150, 441] on button "Зберегти" at bounding box center [1154, 458] width 86 height 34
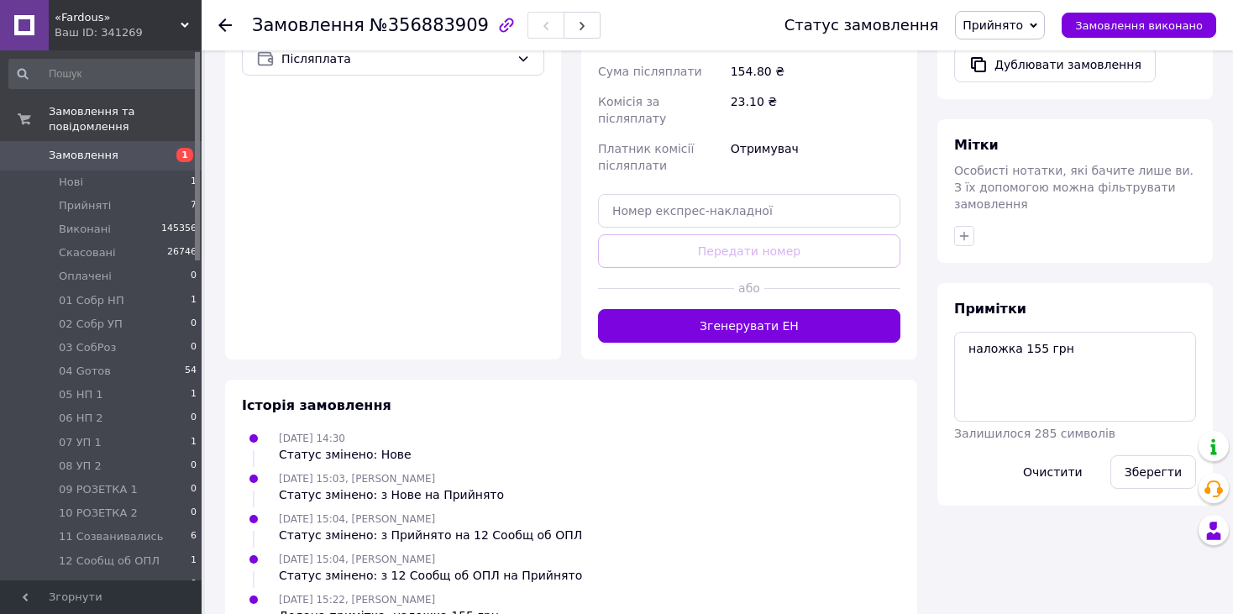
scroll to position [249, 0]
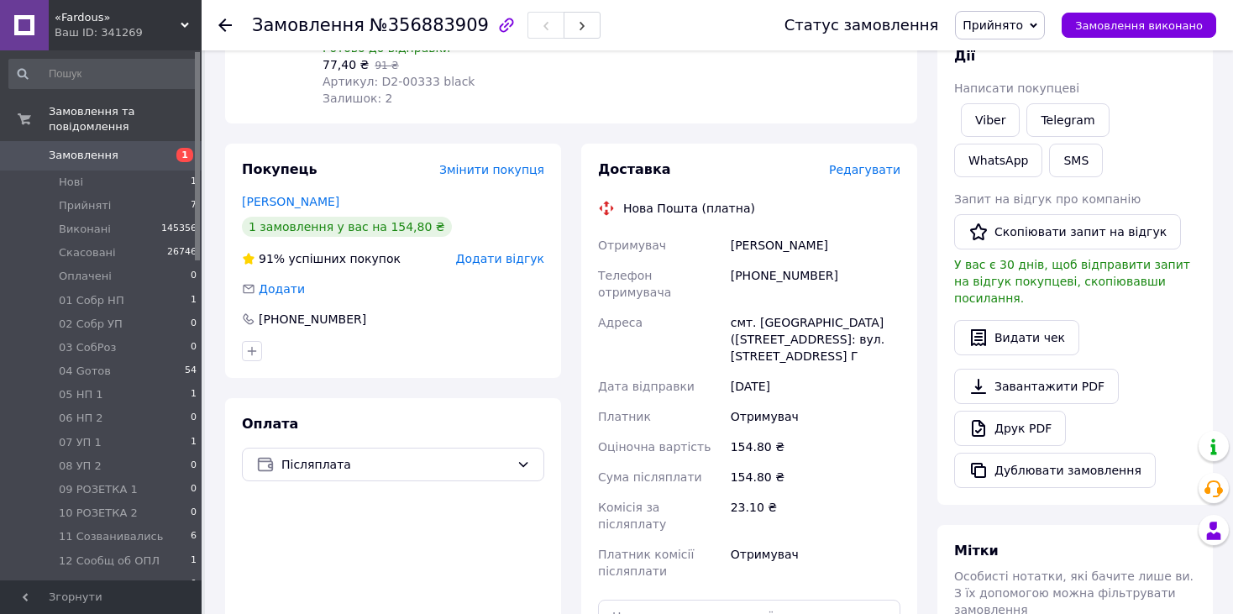
click at [1023, 18] on span "Прийнято" at bounding box center [993, 24] width 60 height 13
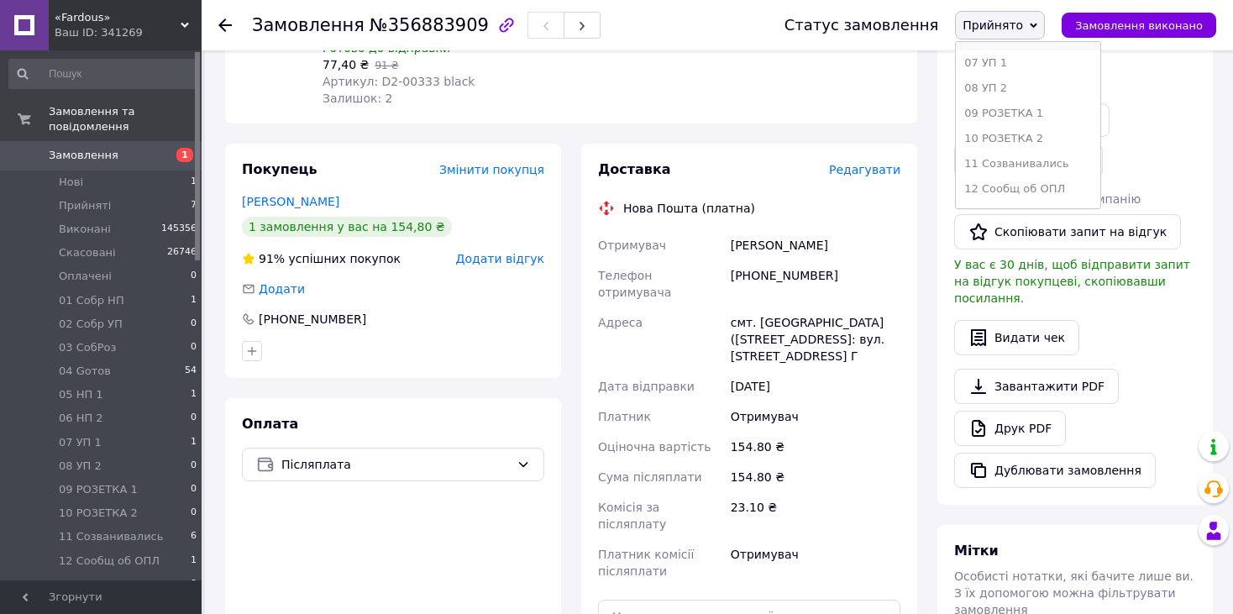
scroll to position [252, 0]
click at [1055, 158] on li "12 Сообщ об ОПЛ" at bounding box center [1028, 159] width 145 height 25
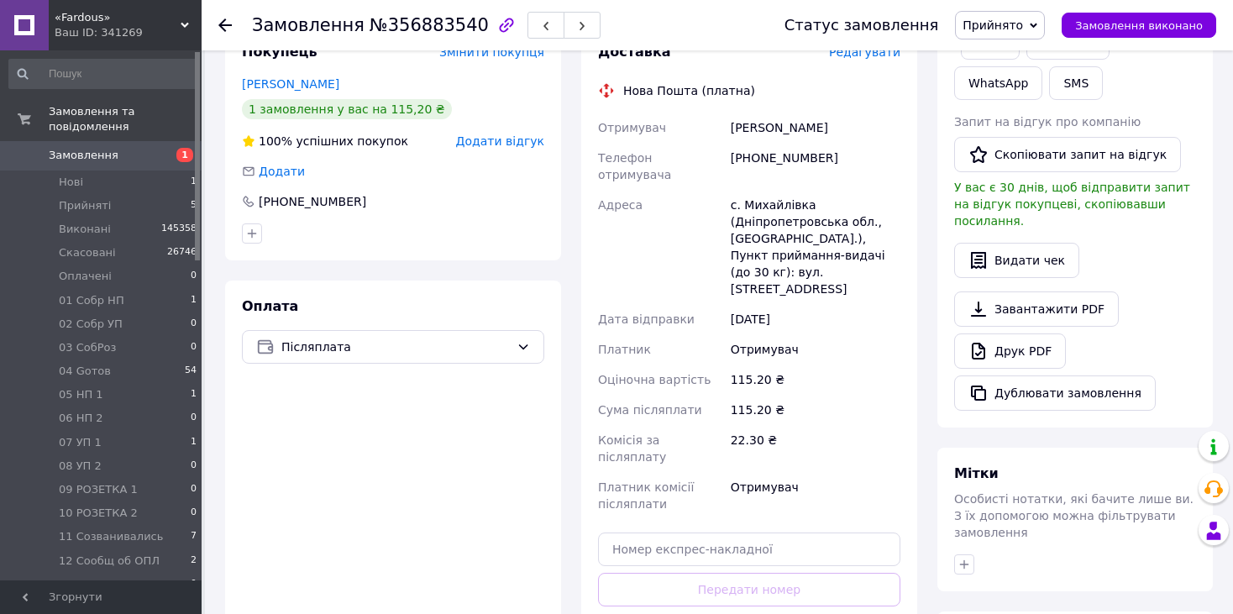
scroll to position [587, 0]
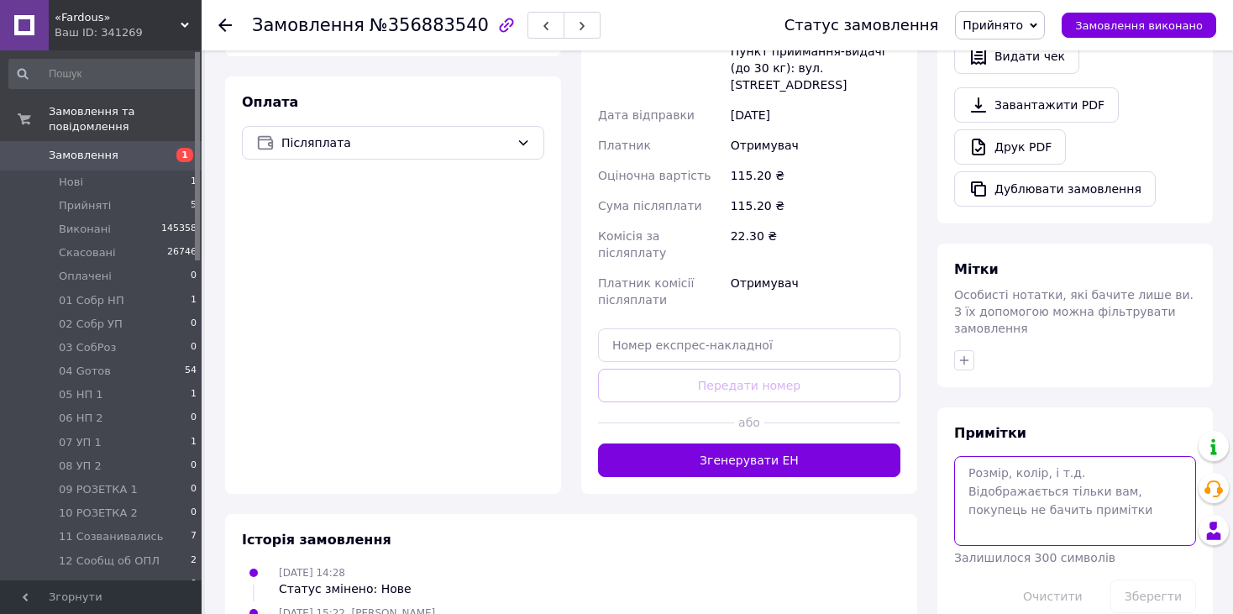
click at [964, 458] on textarea at bounding box center [1076, 500] width 242 height 89
type textarea "наложка 115 грн"
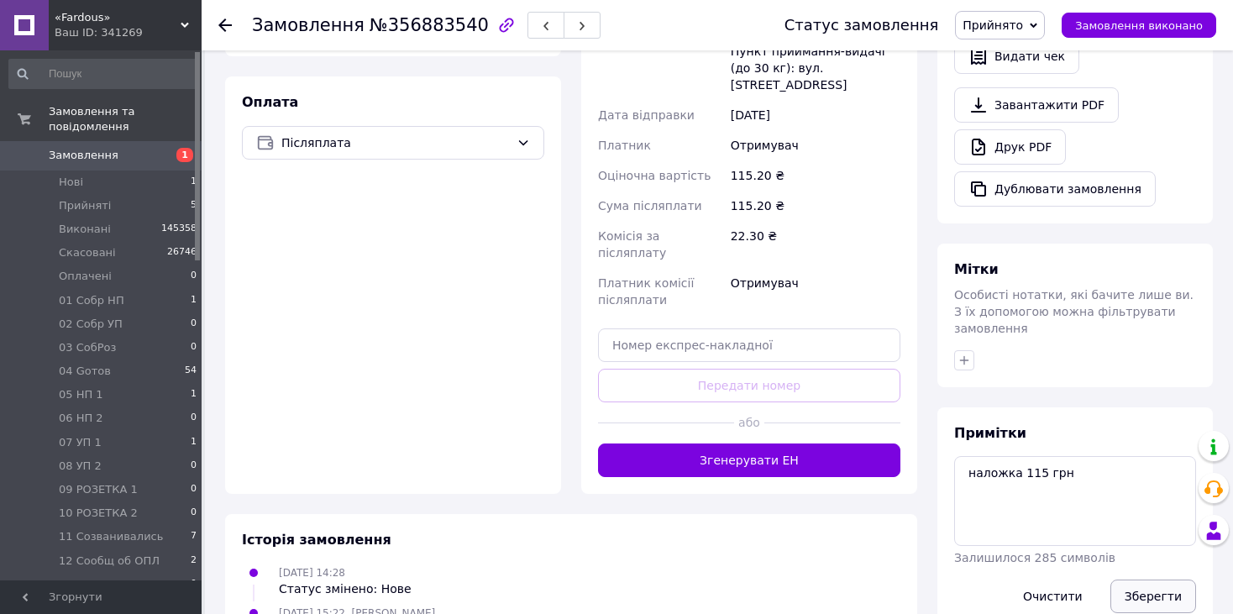
click at [1145, 580] on button "Зберегти" at bounding box center [1154, 597] width 86 height 34
click at [1155, 580] on button "Зберегти" at bounding box center [1154, 597] width 86 height 34
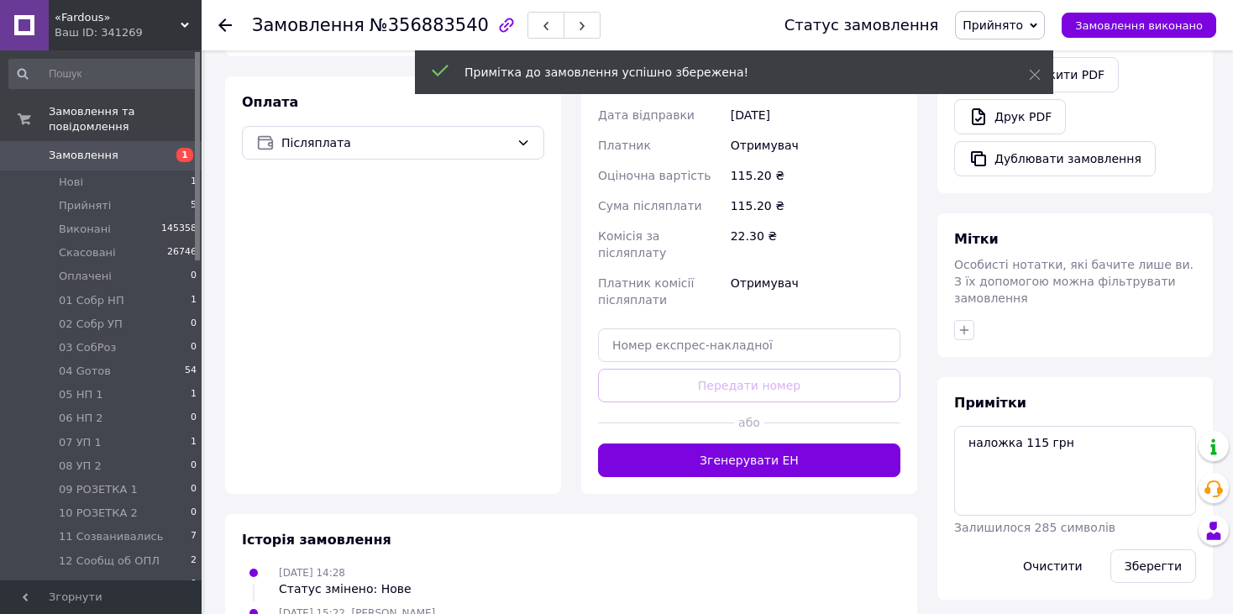
click at [1023, 24] on span "Прийнято" at bounding box center [993, 24] width 60 height 13
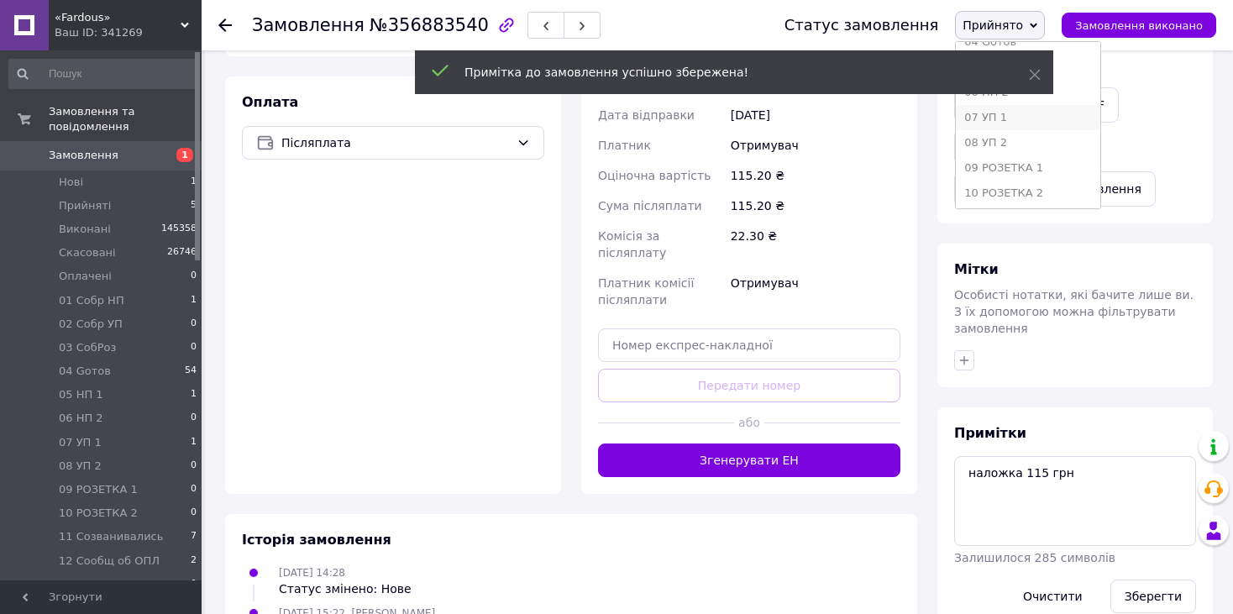
scroll to position [252, 0]
click at [1066, 165] on li "12 Сообщ об ОПЛ" at bounding box center [1028, 159] width 145 height 25
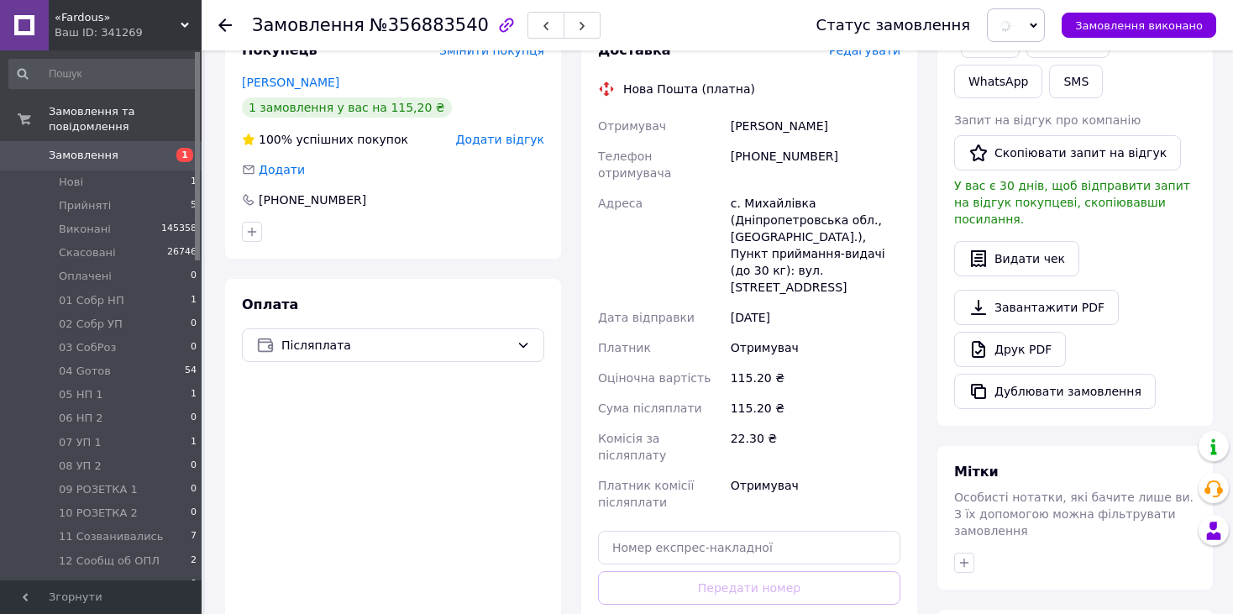
scroll to position [251, 0]
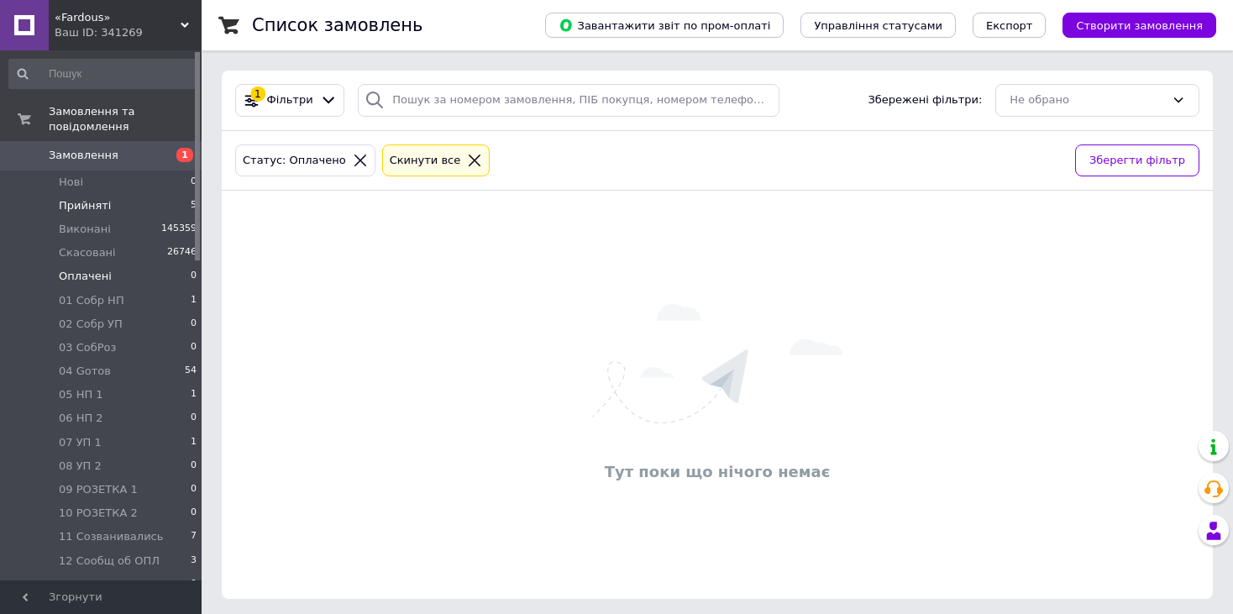
click at [97, 198] on span "Прийняті" at bounding box center [85, 205] width 52 height 15
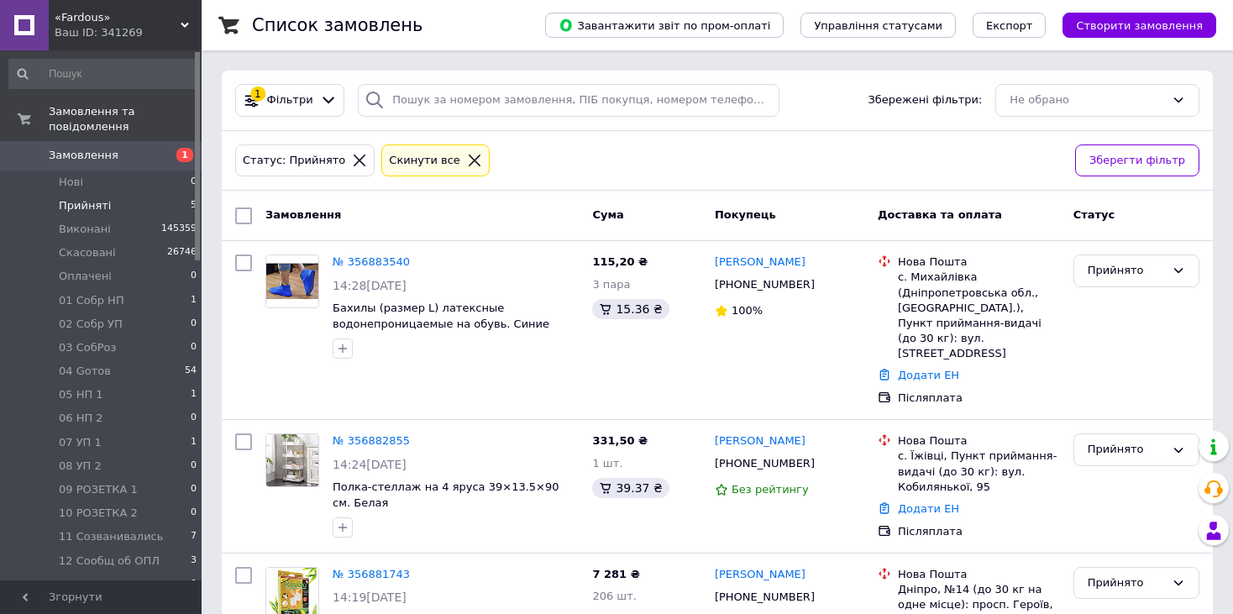
click at [469, 157] on icon at bounding box center [475, 161] width 12 height 12
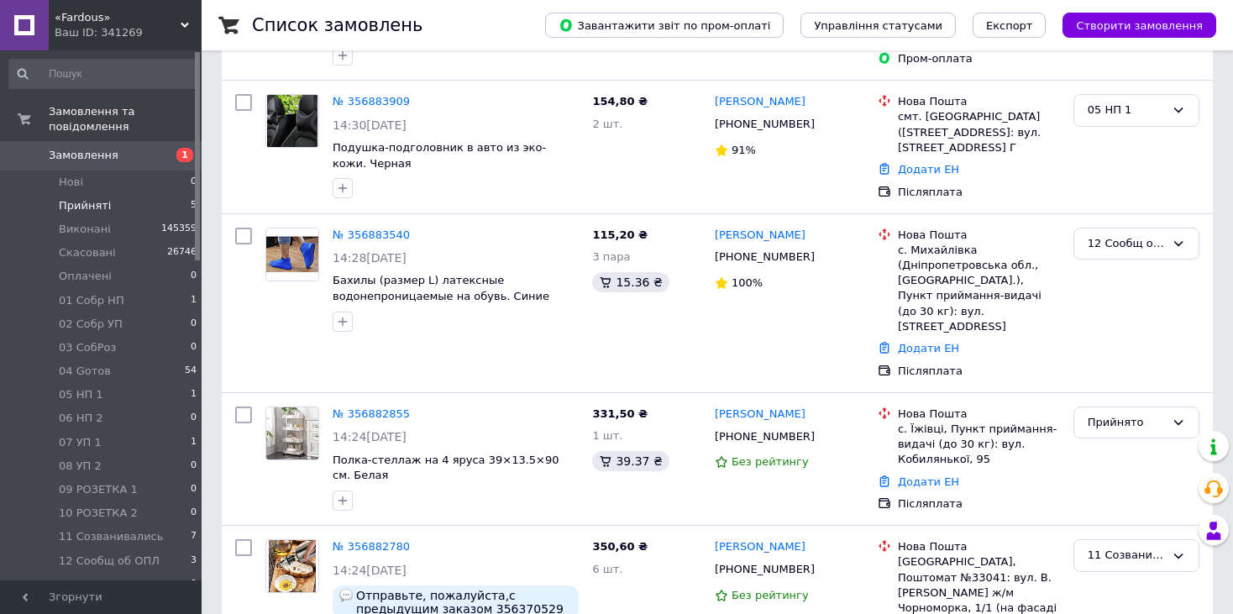
scroll to position [504, 0]
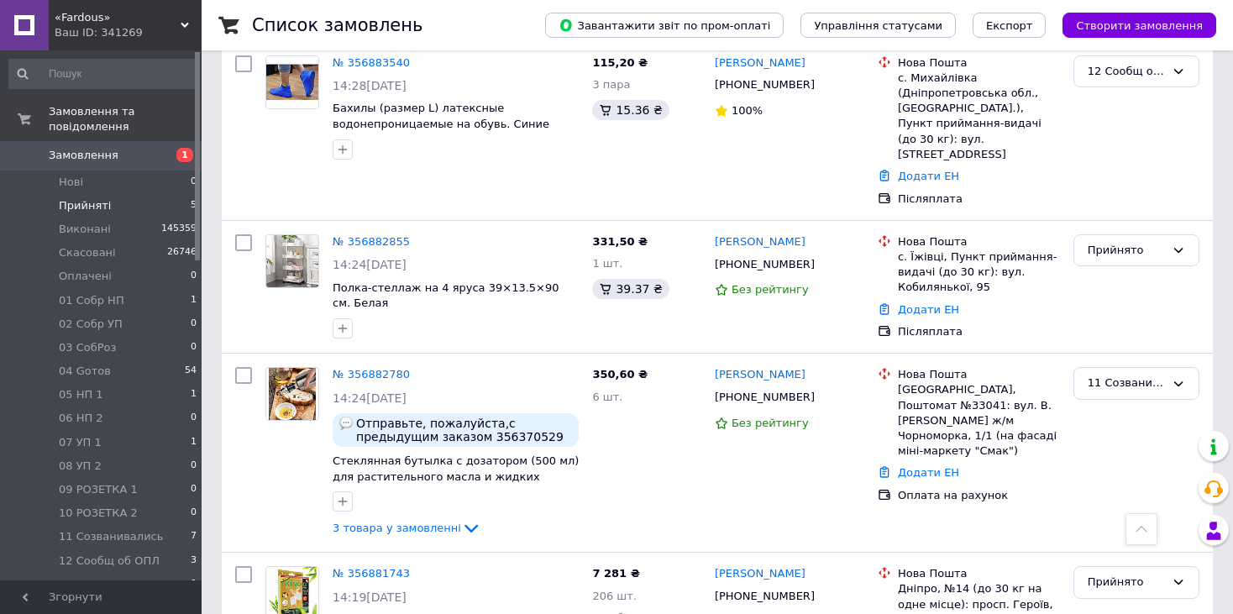
click at [101, 198] on span "Прийняті" at bounding box center [85, 205] width 52 height 15
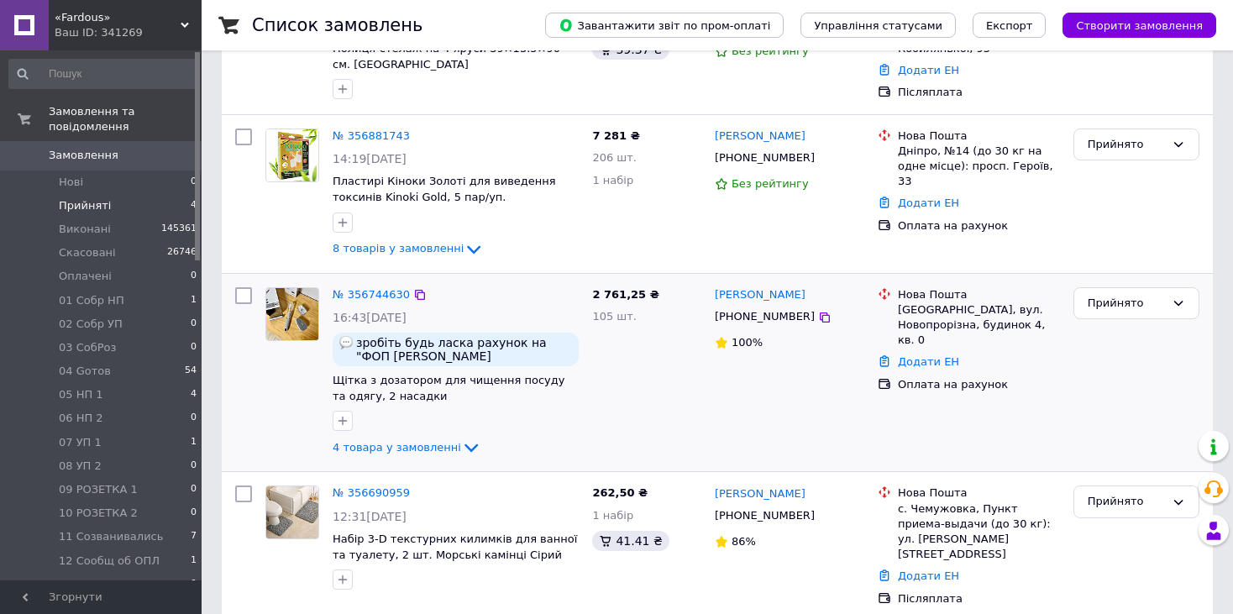
scroll to position [269, 0]
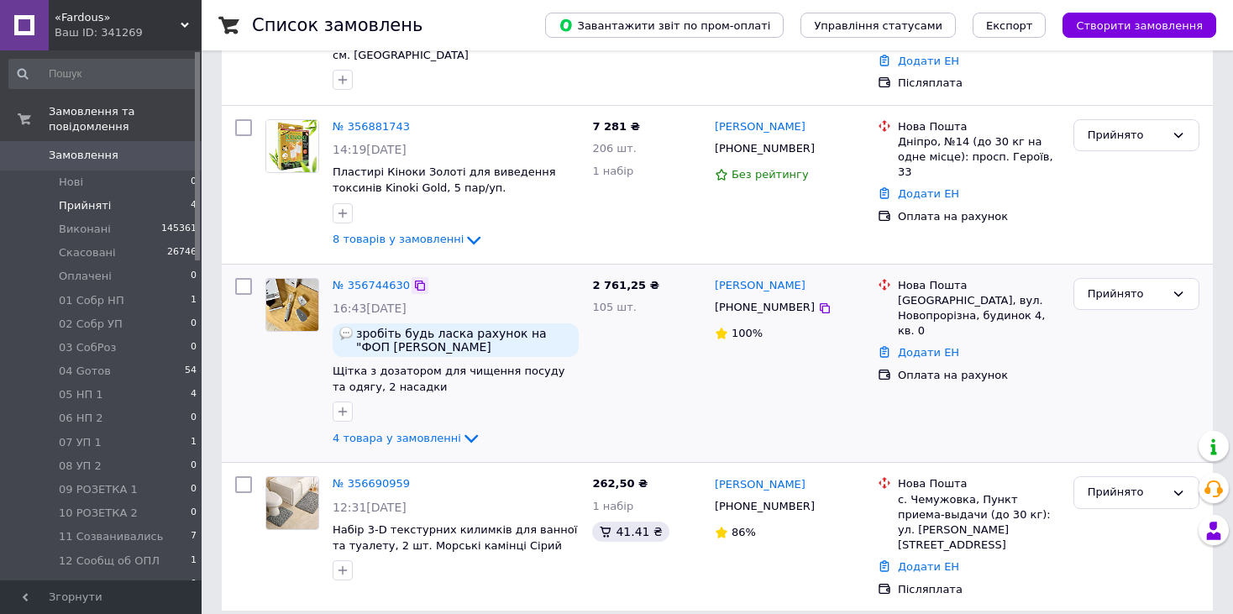
click at [413, 281] on icon at bounding box center [419, 285] width 13 height 13
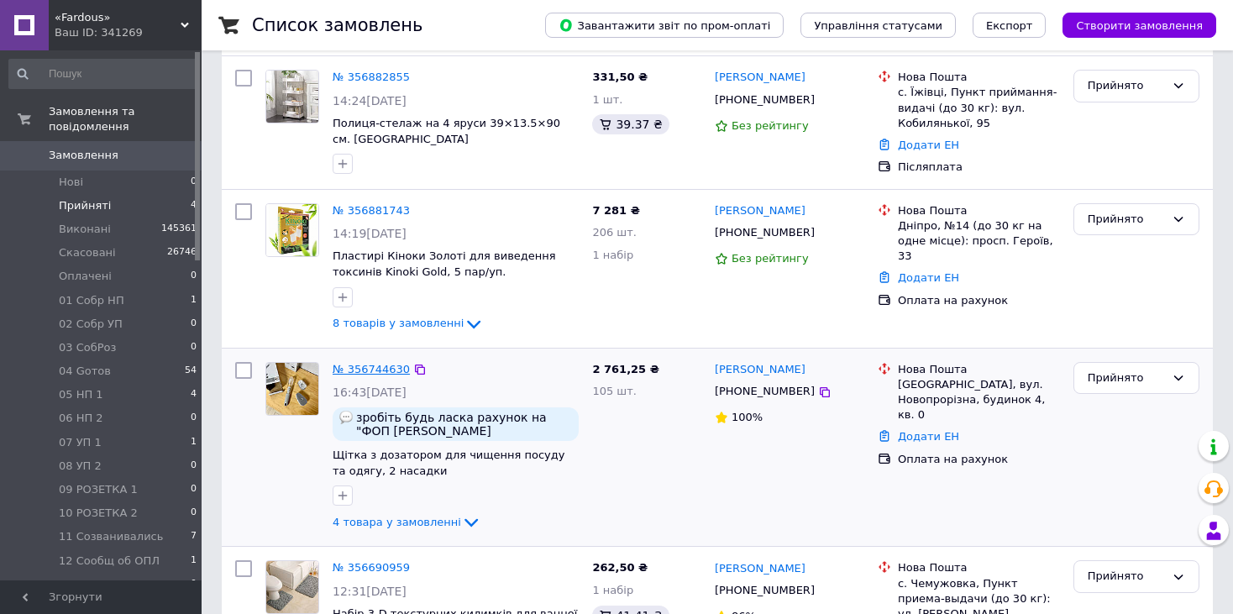
click at [379, 360] on div "№ 356744630" at bounding box center [371, 369] width 81 height 19
click at [377, 363] on link "№ 356744630" at bounding box center [371, 369] width 77 height 13
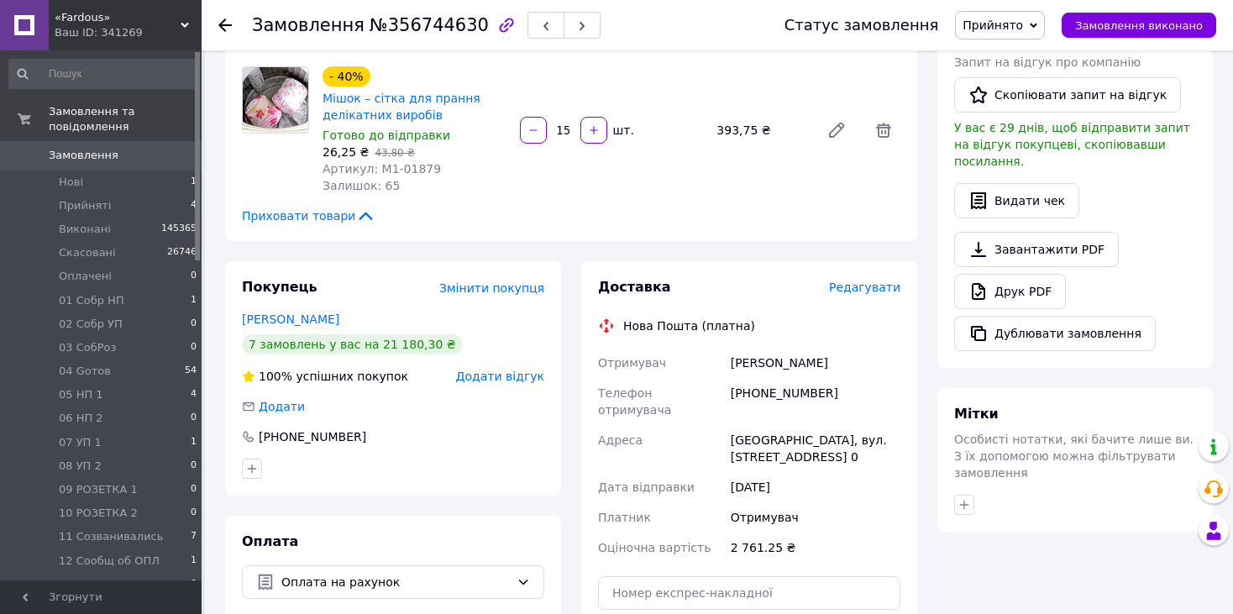
scroll to position [840, 0]
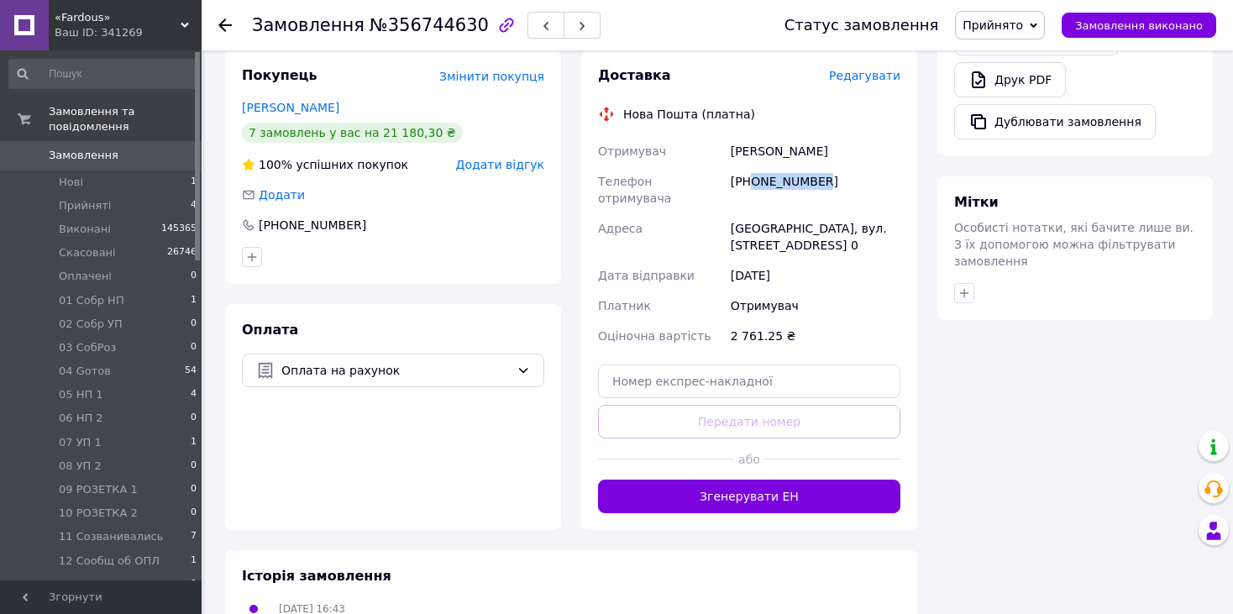
drag, startPoint x: 818, startPoint y: 132, endPoint x: 752, endPoint y: 132, distance: 65.5
click at [752, 166] on div "[PHONE_NUMBER]" at bounding box center [816, 189] width 176 height 47
copy div "0996503728"
drag, startPoint x: 1034, startPoint y: 364, endPoint x: 1086, endPoint y: 354, distance: 53.1
click at [1034, 363] on div "Всього 4 товари 2 761,25 ₴ Доставка Необхідно уточнити Знижка Додати Всього до …" at bounding box center [1076, 1] width 296 height 1542
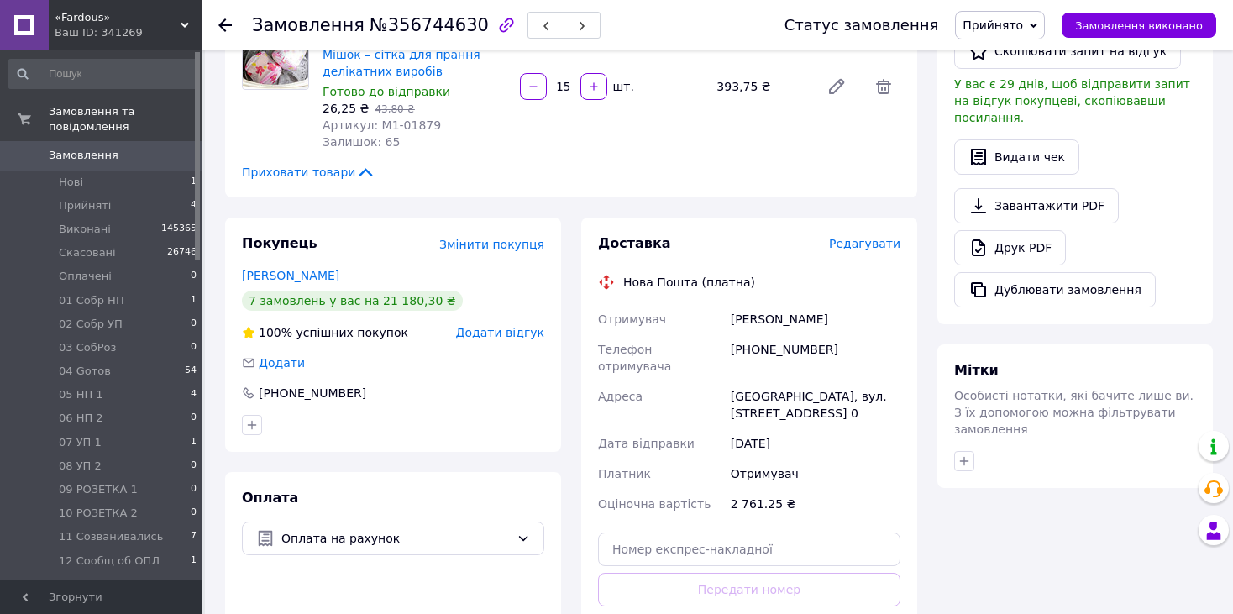
scroll to position [168, 0]
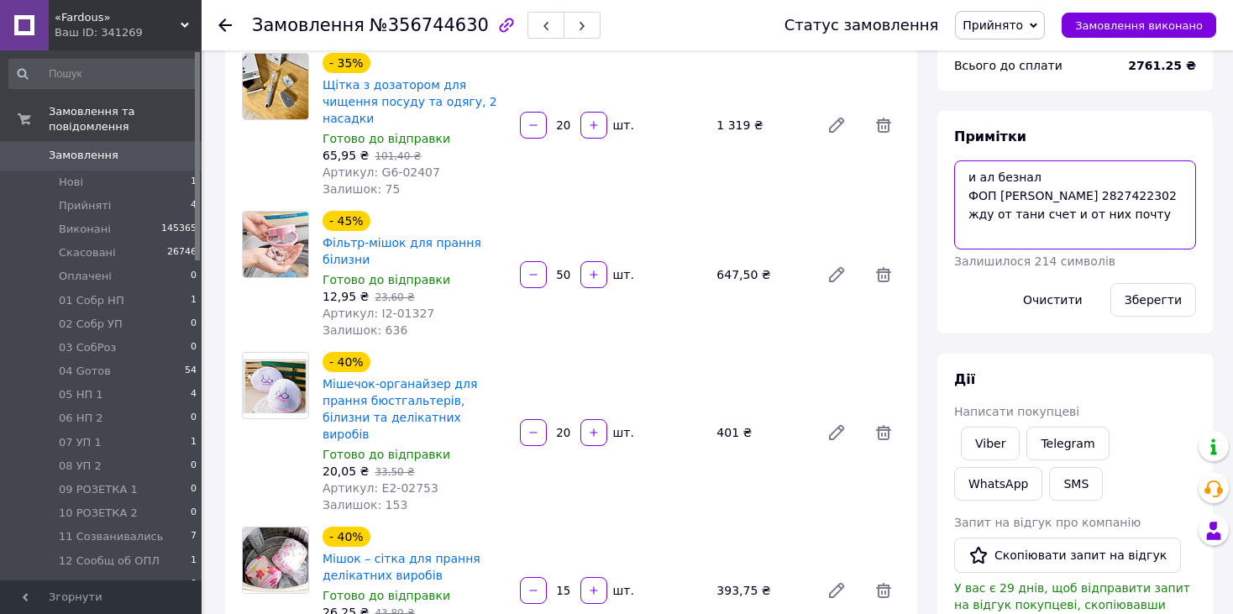
click at [965, 174] on textarea "и ал безнал ФОП [PERSON_NAME] 2827422302 жду от тани счет и от них почту" at bounding box center [1076, 204] width 242 height 89
type textarea "не в мережі и ал безнал ФОП [PERSON_NAME] 2827422302 жду от тани счет и от них …"
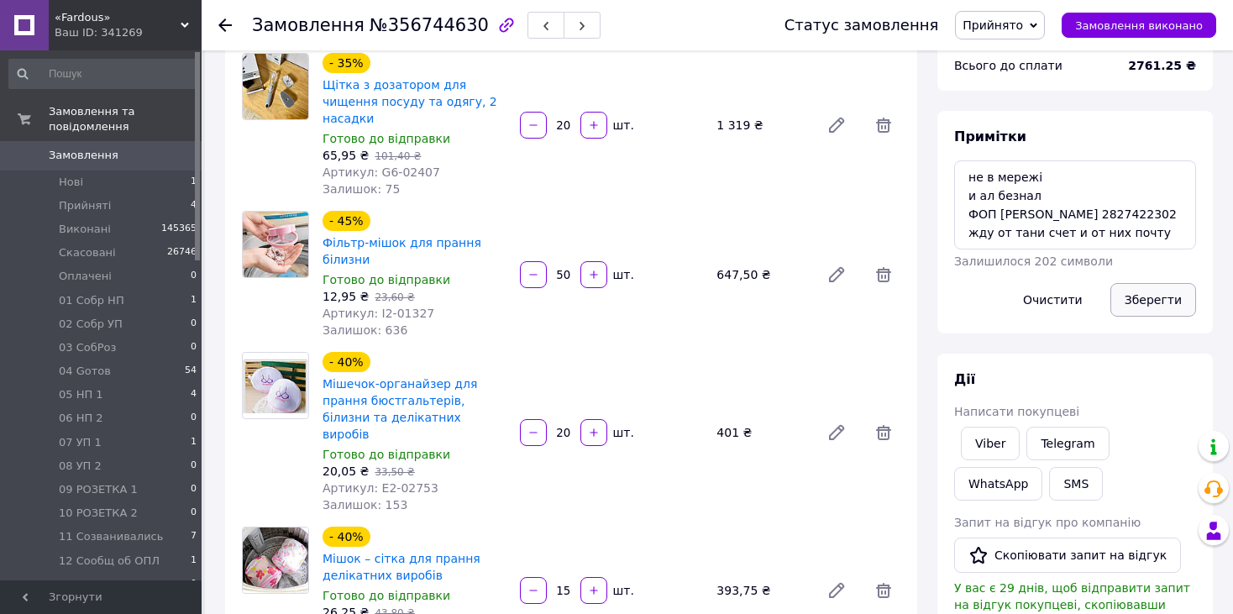
click at [1144, 299] on button "Зберегти" at bounding box center [1154, 300] width 86 height 34
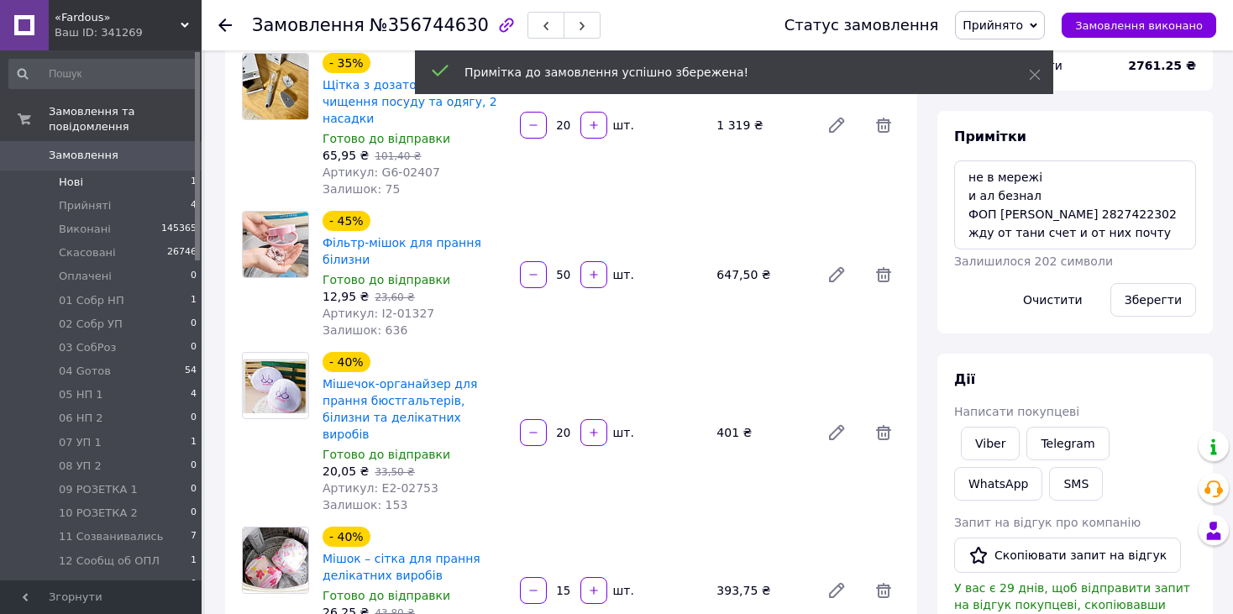
click at [95, 175] on li "Нові 1" at bounding box center [103, 183] width 207 height 24
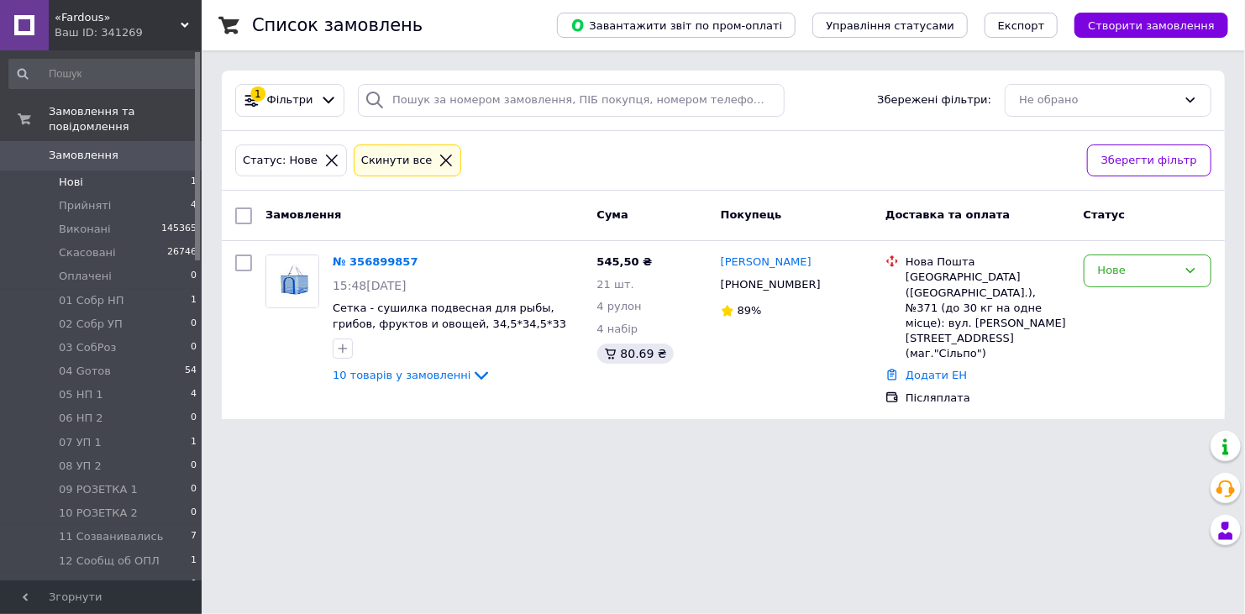
click at [275, 407] on div "Список замовлень Завантажити звіт по пром-оплаті Управління статусами Експорт С…" at bounding box center [724, 219] width 1044 height 439
click at [1111, 273] on div "Нове" at bounding box center [1137, 271] width 79 height 18
click at [1115, 306] on li "Прийнято" at bounding box center [1148, 306] width 126 height 31
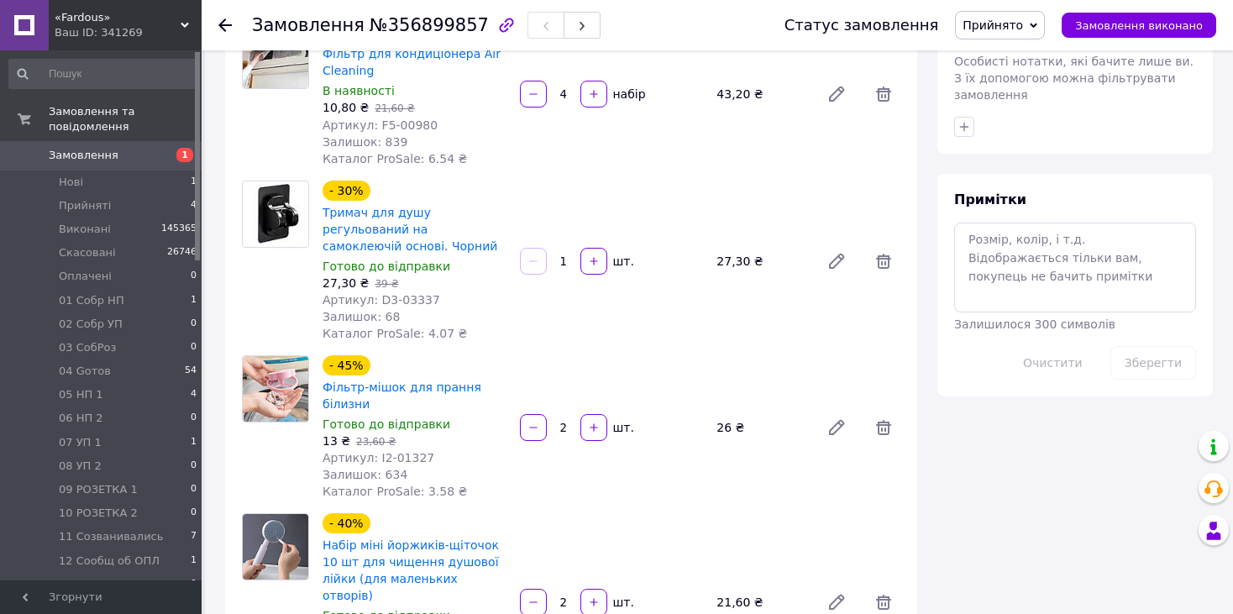
scroll to position [588, 0]
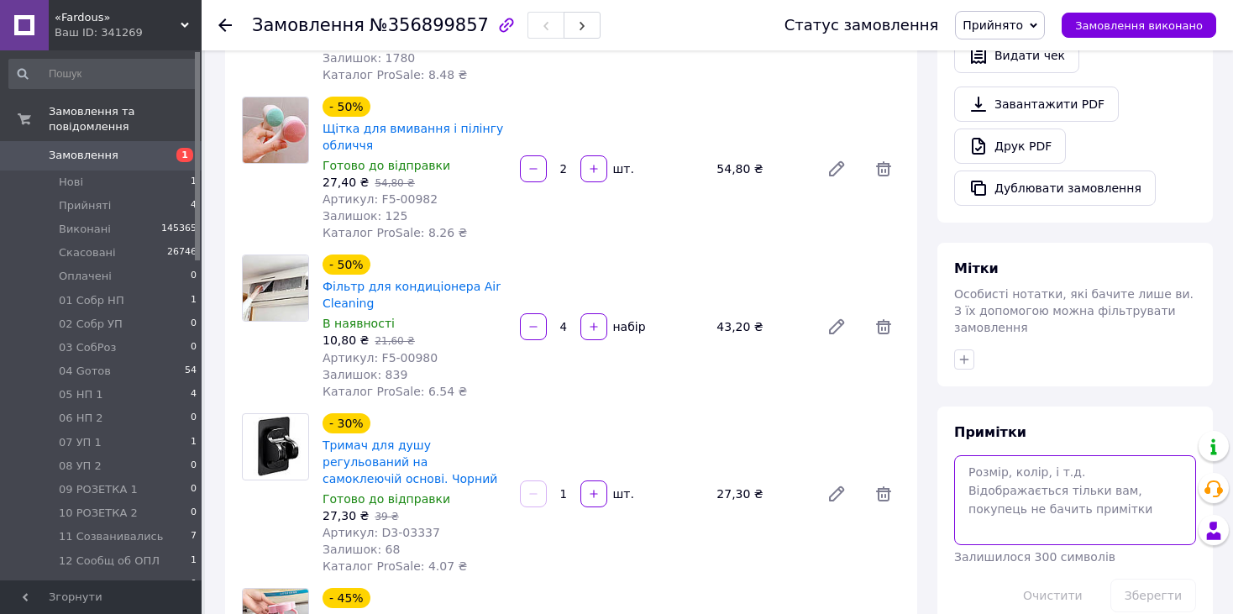
drag, startPoint x: 1007, startPoint y: 457, endPoint x: 1002, endPoint y: 466, distance: 10.5
click at [1007, 458] on textarea at bounding box center [1076, 499] width 242 height 89
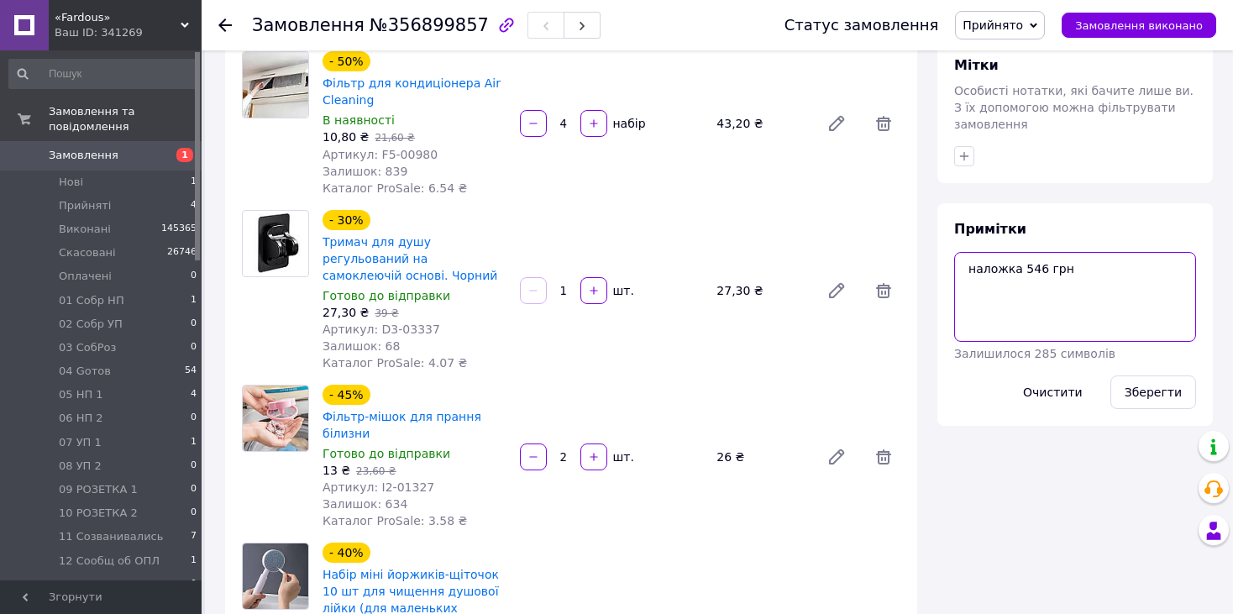
scroll to position [922, 0]
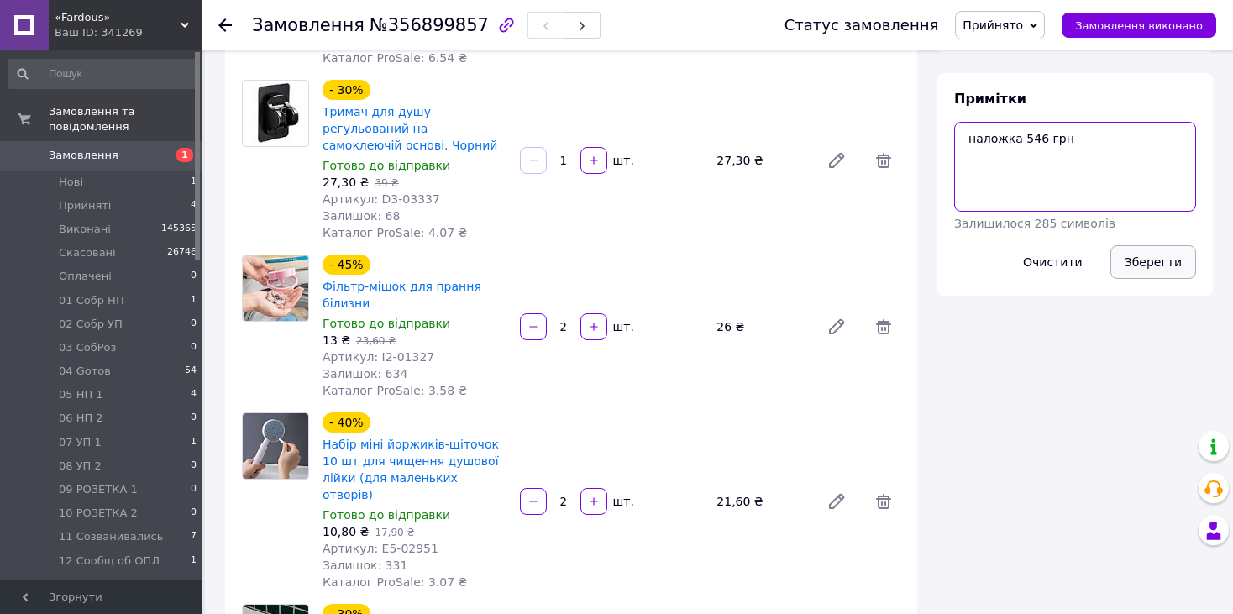
type textarea "наложка 546 грн"
click at [1176, 245] on button "Зберегти" at bounding box center [1154, 262] width 86 height 34
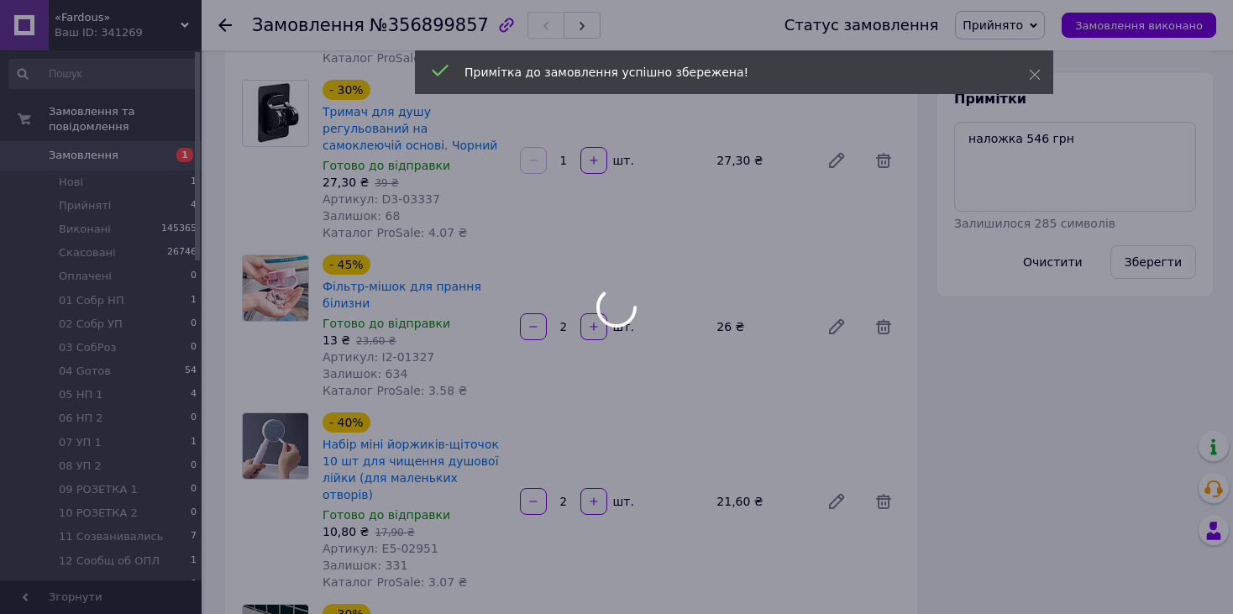
click at [1019, 18] on div at bounding box center [616, 307] width 1233 height 614
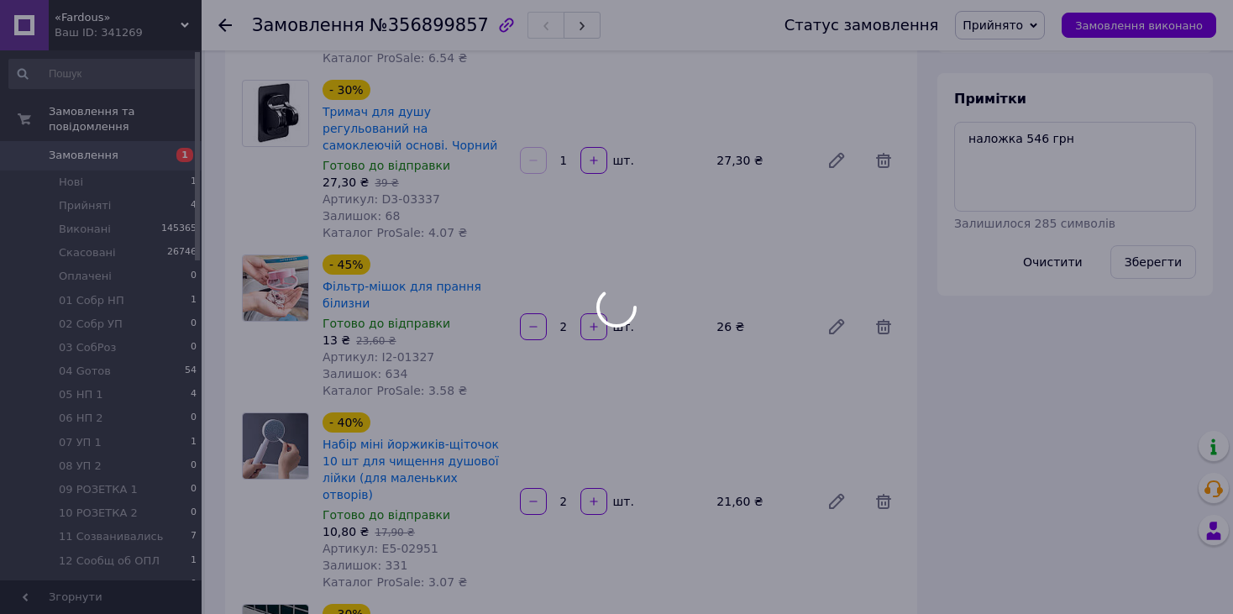
click at [1040, 27] on div at bounding box center [616, 307] width 1233 height 614
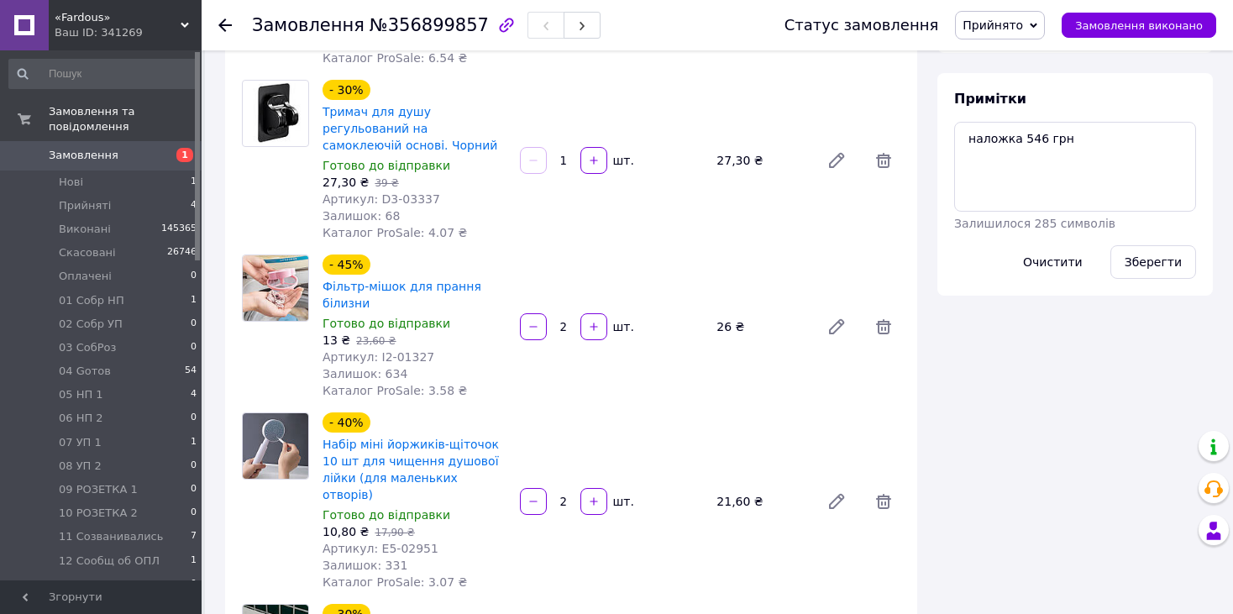
click at [1034, 403] on div "Всього 10 товарів 545,50 ₴ Доставка Необхідно уточнити Знижка Додати Всього до …" at bounding box center [1076, 523] width 296 height 2748
click at [1028, 12] on span "Прийнято" at bounding box center [1000, 25] width 90 height 29
click at [1055, 160] on li "12 Сообщ об ОПЛ" at bounding box center [1028, 159] width 145 height 25
click at [1143, 245] on button "Зберегти" at bounding box center [1154, 262] width 86 height 34
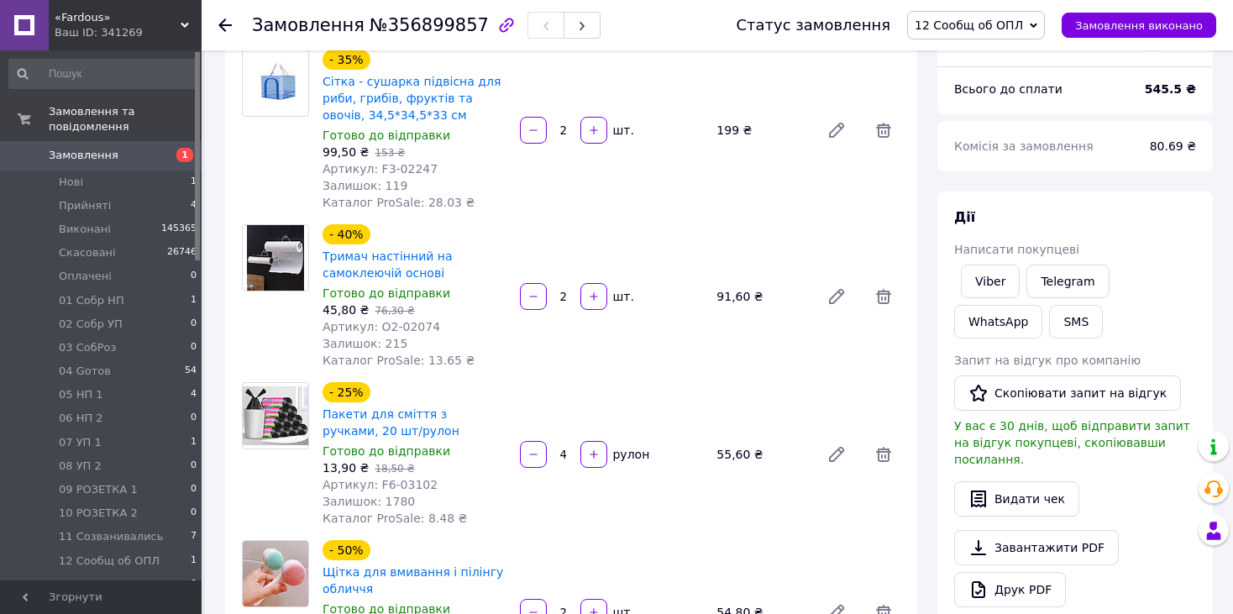
scroll to position [0, 0]
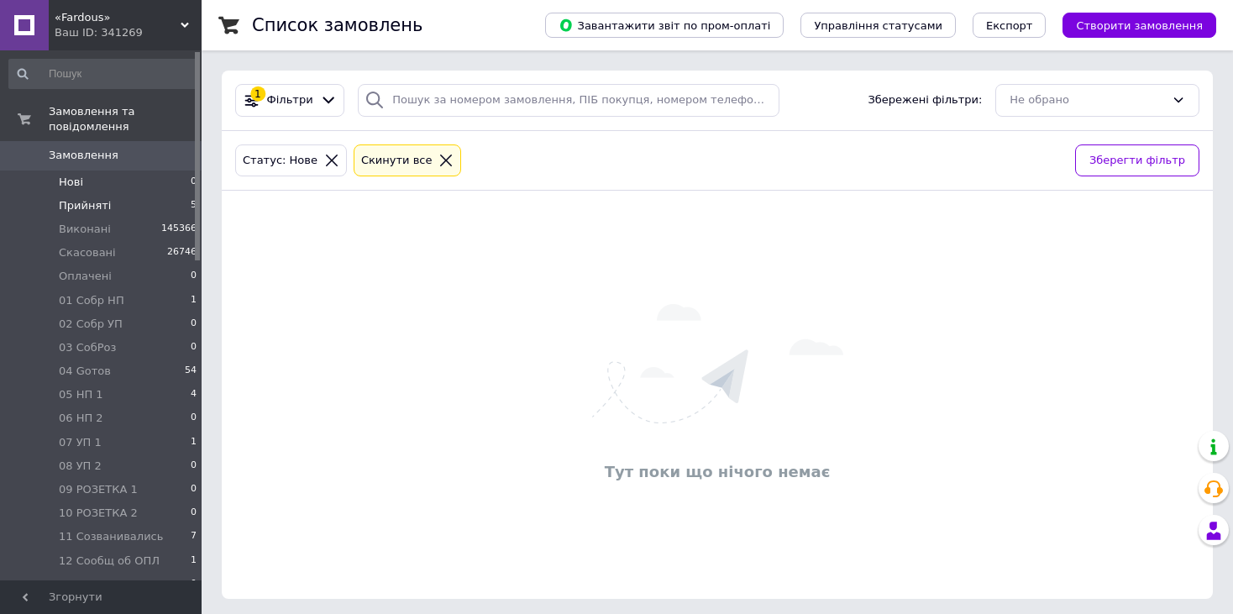
click at [93, 198] on span "Прийняті" at bounding box center [85, 205] width 52 height 15
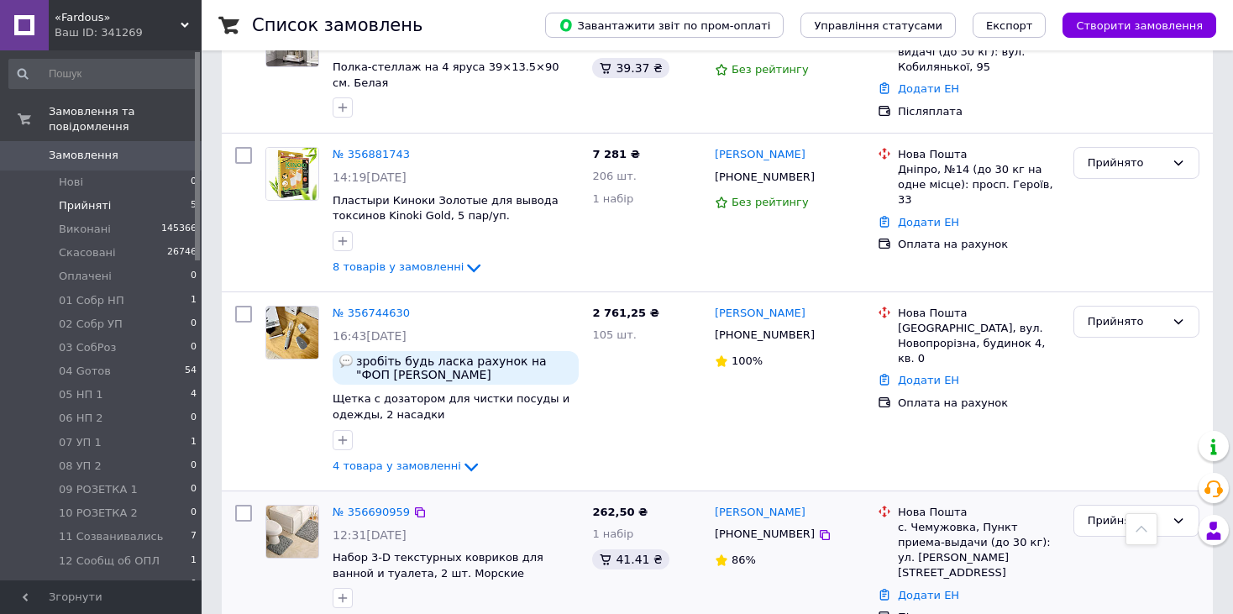
scroll to position [427, 0]
